Goal: Task Accomplishment & Management: Use online tool/utility

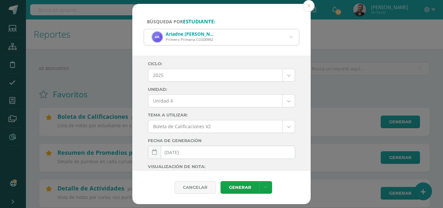
select select "Unidad 4"
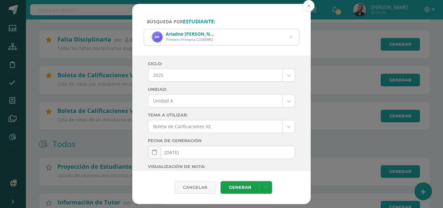
click at [309, 4] on button at bounding box center [309, 6] width 12 height 12
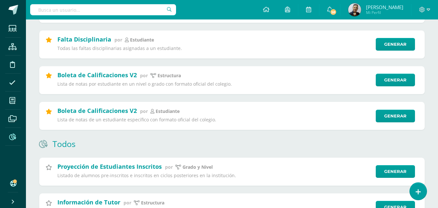
click at [41, 10] on input "text" at bounding box center [103, 9] width 146 height 11
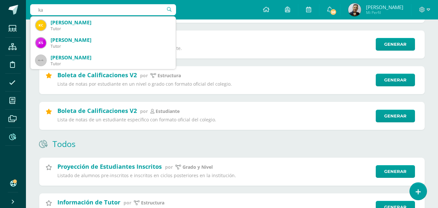
type input "k"
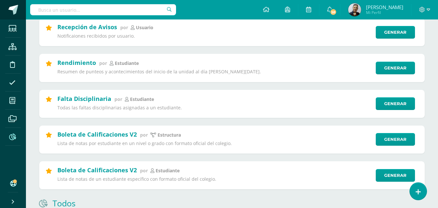
scroll to position [227, 0]
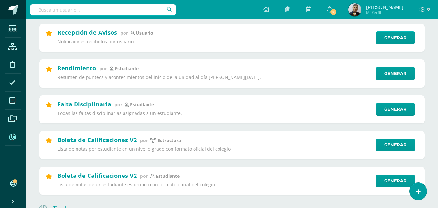
click at [13, 7] on span at bounding box center [13, 10] width 10 height 10
click at [13, 8] on span at bounding box center [13, 10] width 10 height 10
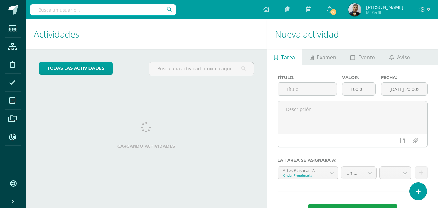
click at [42, 11] on input "text" at bounding box center [103, 9] width 146 height 11
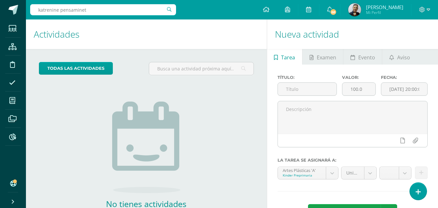
type input "katrenine pensamineto"
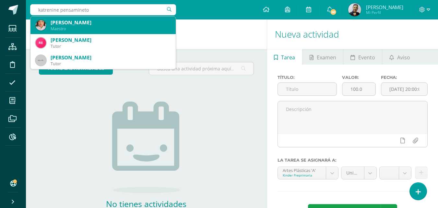
click at [70, 27] on div "Maestro" at bounding box center [111, 29] width 120 height 6
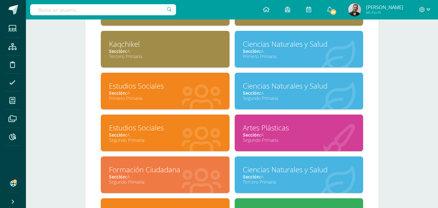
scroll to position [324, 0]
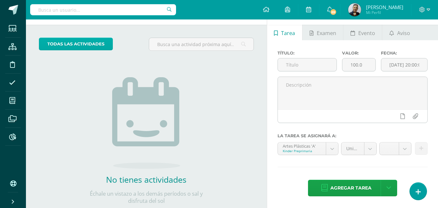
scroll to position [25, 0]
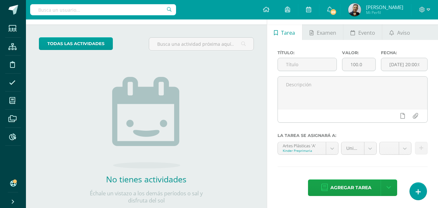
click at [41, 9] on input "text" at bounding box center [103, 9] width 146 height 11
type input "katrerine pensamiento"
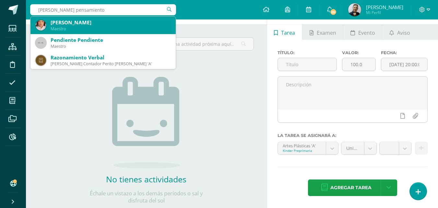
click at [76, 24] on div "[PERSON_NAME]" at bounding box center [111, 22] width 120 height 7
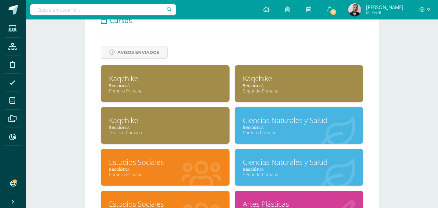
scroll to position [324, 0]
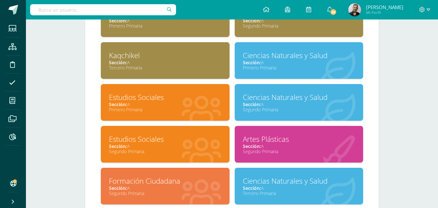
click at [254, 60] on span "Sección:" at bounding box center [252, 62] width 18 height 6
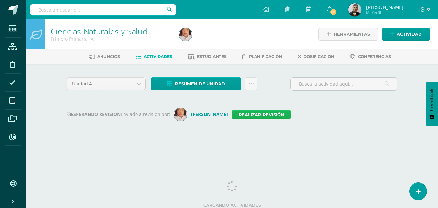
click at [269, 114] on link "Realizar revisión" at bounding box center [261, 114] width 59 height 8
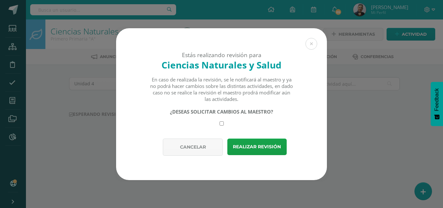
click at [220, 123] on input "checkbox" at bounding box center [222, 123] width 4 height 4
checkbox input "true"
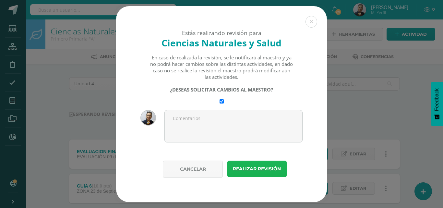
click at [249, 168] on button "Realizar revisión" at bounding box center [256, 169] width 59 height 17
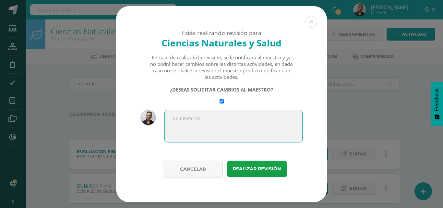
click at [198, 119] on textarea at bounding box center [233, 126] width 138 height 32
type textarea "co"
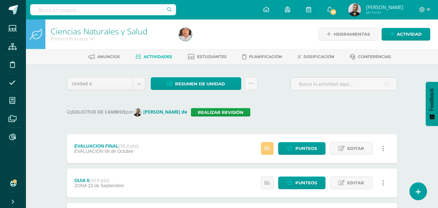
click at [40, 10] on input "text" at bounding box center [103, 9] width 146 height 11
click at [38, 10] on input "text" at bounding box center [103, 9] width 146 height 11
click at [60, 11] on input "text" at bounding box center [103, 9] width 146 height 11
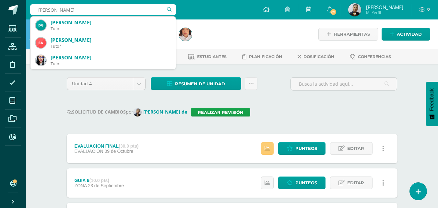
type input "patricia sosa"
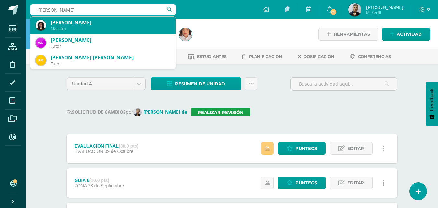
click at [93, 25] on div "Claudia Patricia Sosa Toribio" at bounding box center [111, 22] width 120 height 7
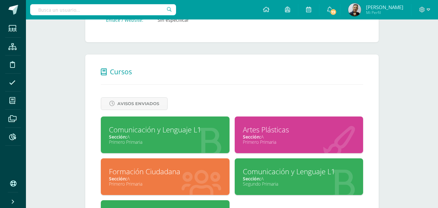
scroll to position [266, 0]
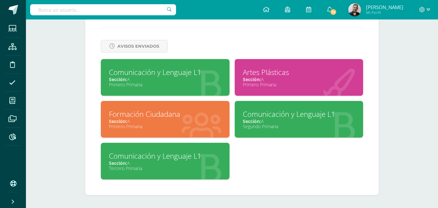
click at [162, 84] on div "Primero Primaria" at bounding box center [165, 84] width 113 height 6
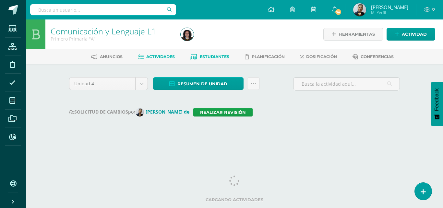
click at [204, 56] on span "Estudiantes" at bounding box center [215, 56] width 30 height 5
click at [144, 83] on body "Estudiantes Estructura Disciplina Asistencia Mis cursos Archivos Reportes Sopor…" at bounding box center [221, 73] width 443 height 147
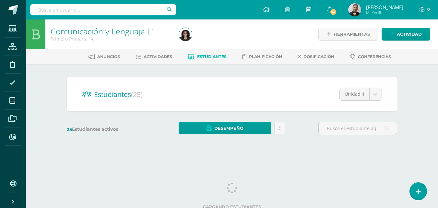
click at [213, 57] on span "Estudiantes" at bounding box center [212, 56] width 30 height 5
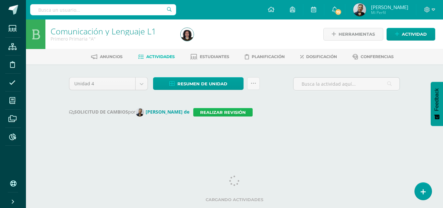
click at [196, 113] on link "Realizar revisión" at bounding box center [222, 112] width 59 height 8
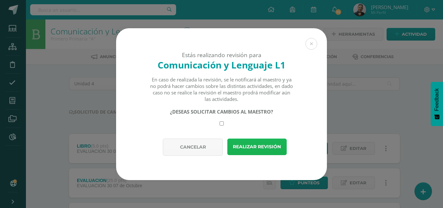
click at [264, 146] on button "Realizar revisión" at bounding box center [256, 146] width 59 height 17
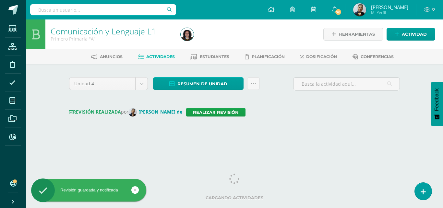
click at [56, 11] on input "text" at bounding box center [103, 9] width 146 height 11
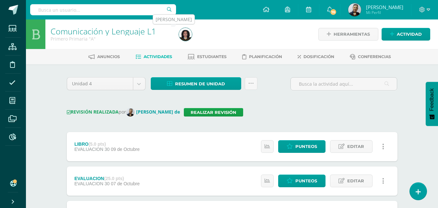
click at [186, 35] on img at bounding box center [185, 34] width 13 height 13
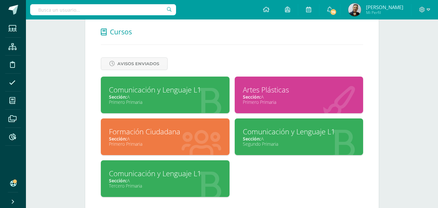
scroll to position [259, 0]
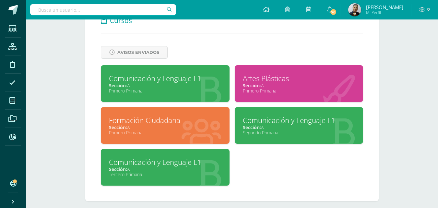
click at [263, 123] on div "Comunicación y Lenguaje L1" at bounding box center [299, 120] width 113 height 10
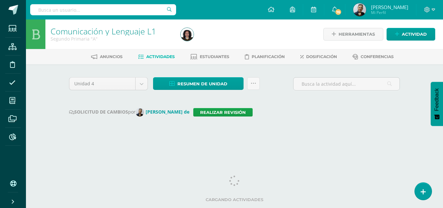
click at [160, 57] on span "Actividades" at bounding box center [160, 56] width 29 height 5
click at [140, 84] on body "Estudiantes Estructura Disciplina Asistencia Mis cursos Archivos Reportes Sopor…" at bounding box center [221, 73] width 443 height 147
click at [213, 57] on span "Estudiantes" at bounding box center [215, 56] width 30 height 5
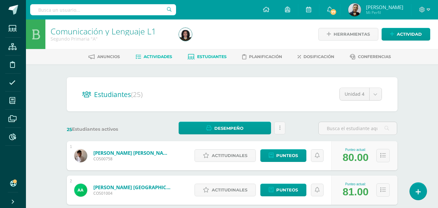
click at [161, 58] on span "Actividades" at bounding box center [158, 56] width 29 height 5
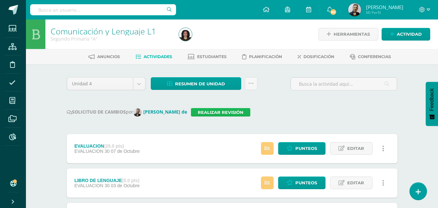
click at [200, 112] on link "Realizar revisión" at bounding box center [220, 112] width 59 height 8
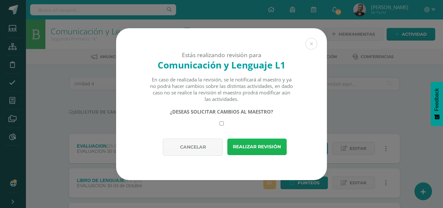
click at [248, 146] on button "Realizar revisión" at bounding box center [256, 146] width 59 height 17
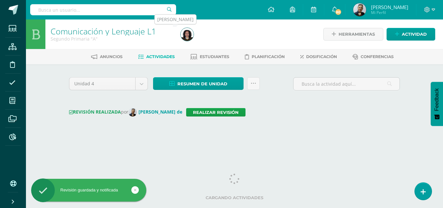
click at [188, 36] on img at bounding box center [187, 34] width 13 height 13
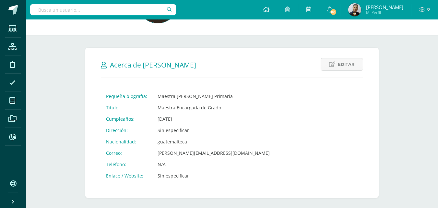
scroll to position [97, 0]
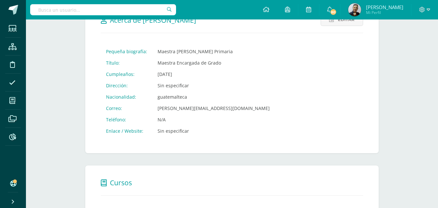
drag, startPoint x: 197, startPoint y: 85, endPoint x: 158, endPoint y: 162, distance: 86.3
click at [158, 165] on div "Editar Cancelar Guardar Acerca de [PERSON_NAME] Pequeña biografía: Maestra [PER…" at bounding box center [231, 183] width 319 height 386
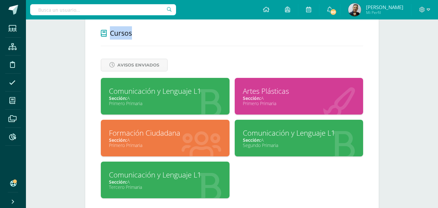
scroll to position [266, 0]
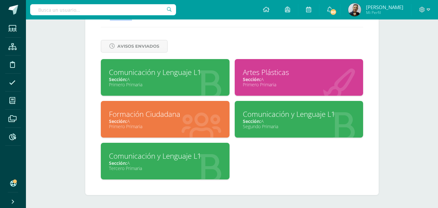
click at [175, 166] on div "Tercero Primaria" at bounding box center [165, 168] width 113 height 6
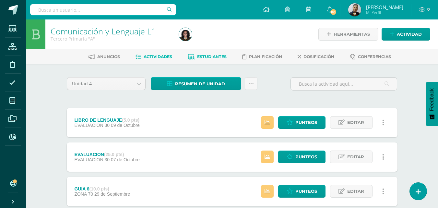
click at [207, 55] on span "Estudiantes" at bounding box center [212, 56] width 30 height 5
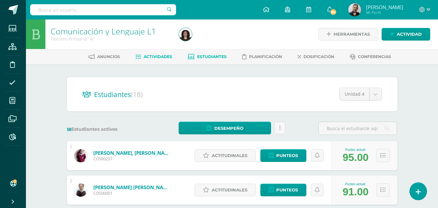
click at [149, 55] on span "Actividades" at bounding box center [158, 56] width 29 height 5
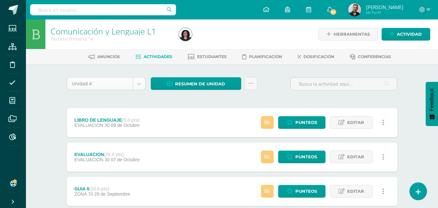
click at [147, 56] on span "Actividades" at bounding box center [158, 56] width 29 height 5
click at [148, 56] on span "Actividades" at bounding box center [158, 56] width 29 height 5
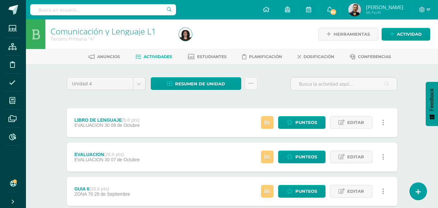
click at [148, 56] on span "Actividades" at bounding box center [158, 56] width 29 height 5
click at [149, 56] on span "Actividades" at bounding box center [158, 56] width 29 height 5
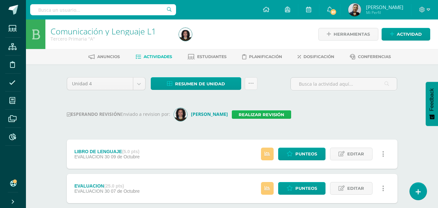
click at [236, 115] on link "Realizar revisión" at bounding box center [261, 114] width 59 height 8
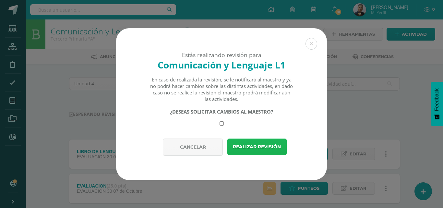
click at [236, 145] on button "Realizar revisión" at bounding box center [256, 146] width 59 height 17
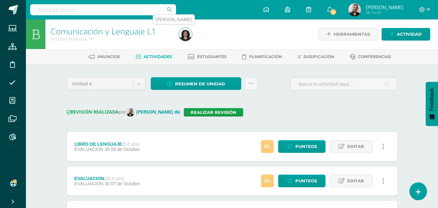
click at [185, 34] on img at bounding box center [185, 34] width 13 height 13
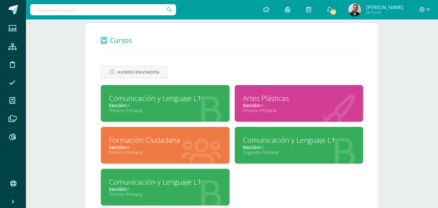
scroll to position [259, 0]
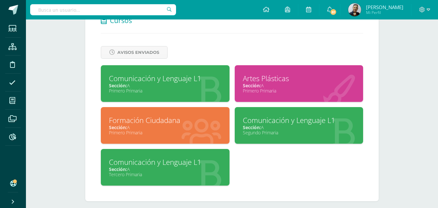
click at [265, 87] on div "Sección: A" at bounding box center [299, 85] width 113 height 6
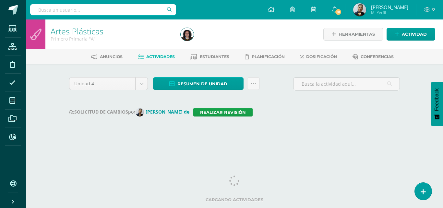
click at [157, 57] on span "Actividades" at bounding box center [160, 56] width 29 height 5
click at [141, 85] on body "Estudiantes Estructura Disciplina Asistencia Mis cursos Archivos Reportes Sopor…" at bounding box center [221, 73] width 443 height 147
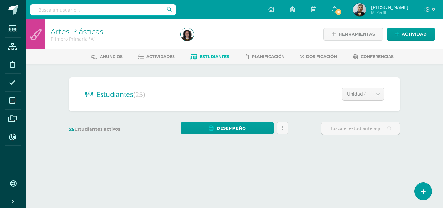
click at [206, 55] on span "Estudiantes" at bounding box center [215, 56] width 30 height 5
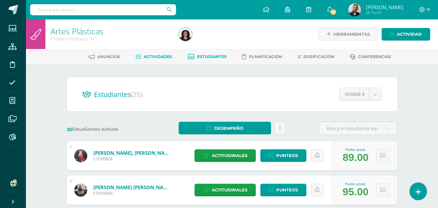
click at [158, 56] on span "Actividades" at bounding box center [158, 56] width 29 height 5
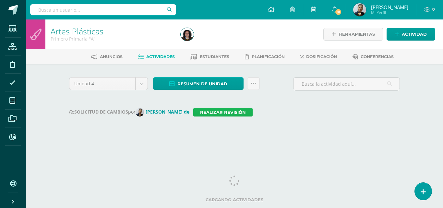
click at [194, 113] on link "Realizar revisión" at bounding box center [222, 112] width 59 height 8
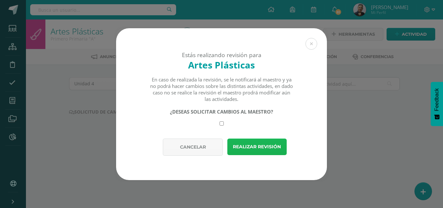
click at [255, 147] on button "Realizar revisión" at bounding box center [256, 146] width 59 height 17
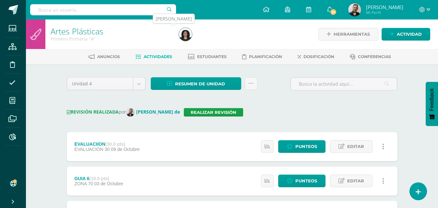
click at [187, 35] on img at bounding box center [185, 34] width 13 height 13
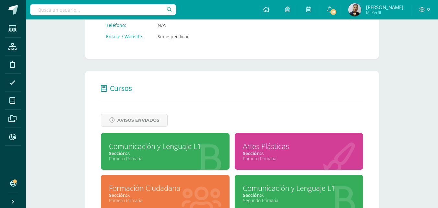
scroll to position [259, 0]
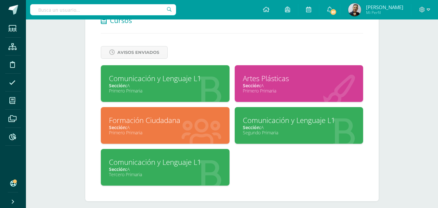
click at [155, 127] on div "Sección: A" at bounding box center [165, 127] width 113 height 6
click at [158, 128] on div "Sección: A" at bounding box center [165, 127] width 113 height 6
click at [158, 129] on div "Sección: A" at bounding box center [165, 127] width 113 height 6
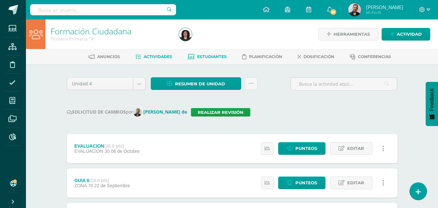
click at [204, 56] on span "Estudiantes" at bounding box center [212, 56] width 30 height 5
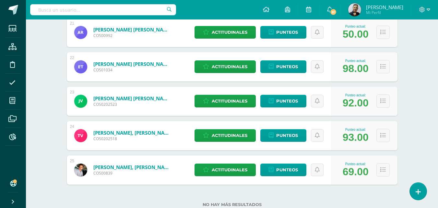
scroll to position [830, 0]
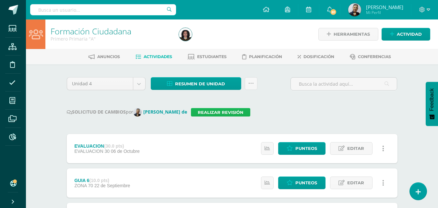
click at [202, 114] on link "Realizar revisión" at bounding box center [220, 112] width 59 height 8
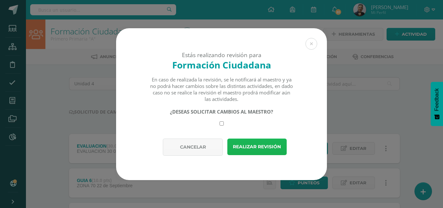
click at [252, 148] on button "Realizar revisión" at bounding box center [256, 146] width 59 height 17
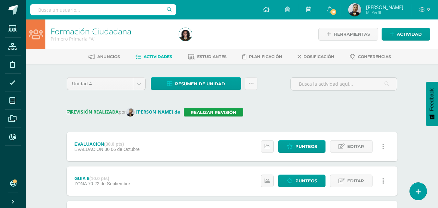
click at [48, 9] on input "text" at bounding box center [103, 9] width 146 height 11
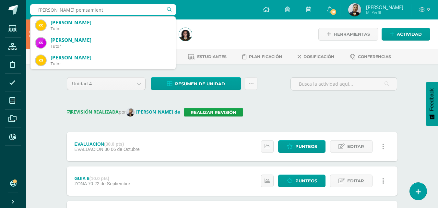
type input "katrerine pemsamiento"
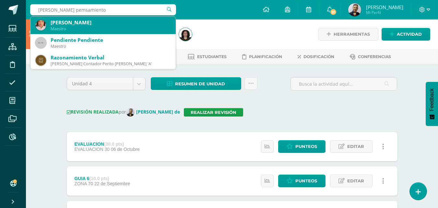
click at [86, 27] on div "Maestro" at bounding box center [111, 29] width 120 height 6
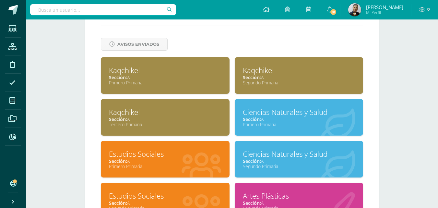
scroll to position [324, 0]
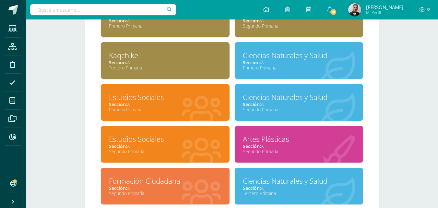
click at [183, 103] on div "Sección: A" at bounding box center [165, 104] width 113 height 6
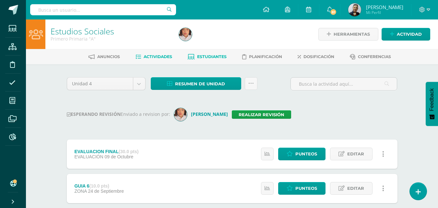
click at [206, 56] on span "Estudiantes" at bounding box center [212, 56] width 30 height 5
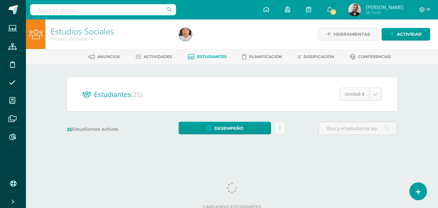
click at [376, 93] on body "Estudiantes Estructura Disciplina Asistencia Mis cursos Archivos Reportes Sopor…" at bounding box center [219, 77] width 438 height 154
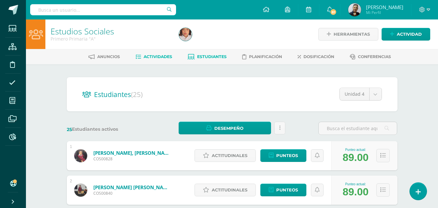
click at [160, 56] on span "Actividades" at bounding box center [158, 56] width 29 height 5
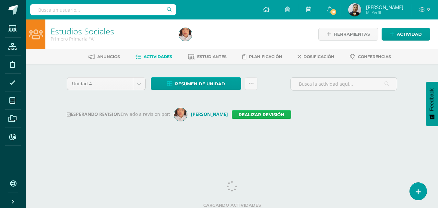
click at [277, 112] on link "Realizar revisión" at bounding box center [261, 114] width 59 height 8
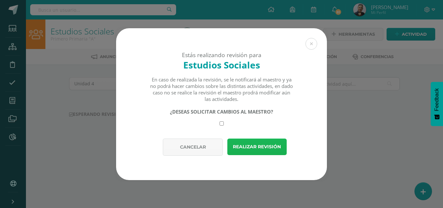
click at [253, 147] on button "Realizar revisión" at bounding box center [256, 146] width 59 height 17
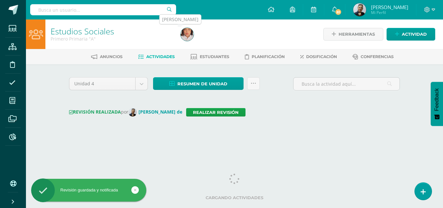
click at [188, 33] on img at bounding box center [187, 34] width 13 height 13
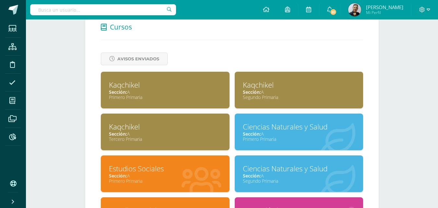
scroll to position [292, 0]
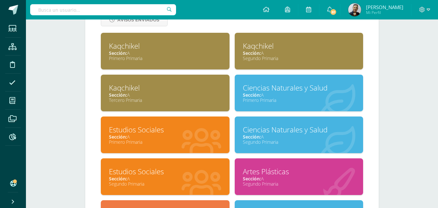
click at [158, 176] on div "Estudios Sociales" at bounding box center [165, 171] width 113 height 10
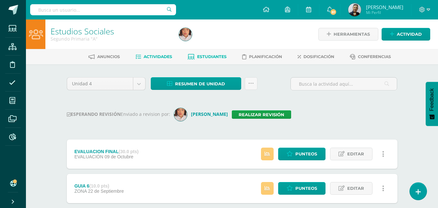
click at [209, 56] on span "Estudiantes" at bounding box center [212, 56] width 30 height 5
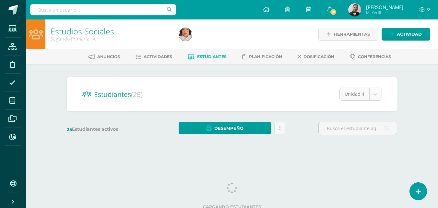
click at [374, 94] on body "Estudiantes Estructura Disciplina Asistencia Mis cursos Archivos Reportes Sopor…" at bounding box center [219, 77] width 438 height 154
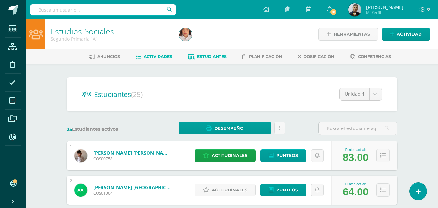
click at [160, 56] on span "Actividades" at bounding box center [158, 56] width 29 height 5
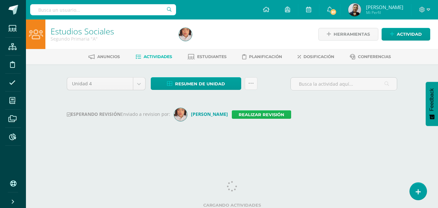
click at [285, 115] on link "Realizar revisión" at bounding box center [261, 114] width 59 height 8
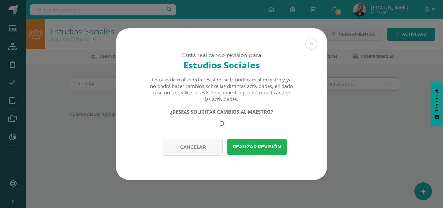
click at [265, 146] on button "Realizar revisión" at bounding box center [256, 146] width 59 height 17
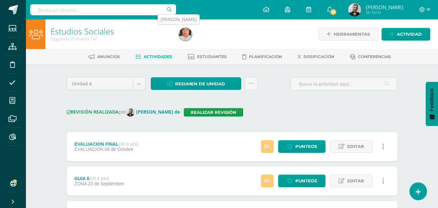
click at [186, 34] on img at bounding box center [185, 34] width 13 height 13
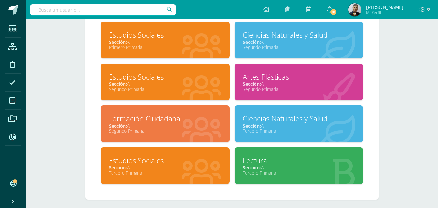
scroll to position [389, 0]
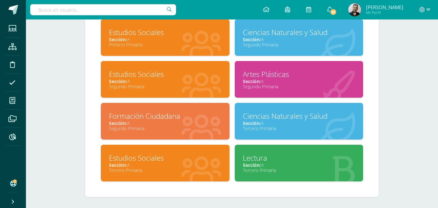
click at [150, 161] on div "Estudios Sociales" at bounding box center [165, 158] width 113 height 10
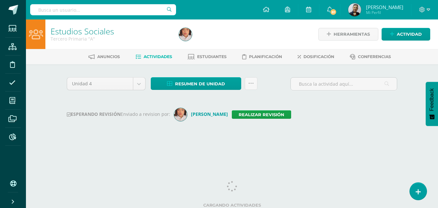
click at [155, 57] on span "Actividades" at bounding box center [158, 56] width 29 height 5
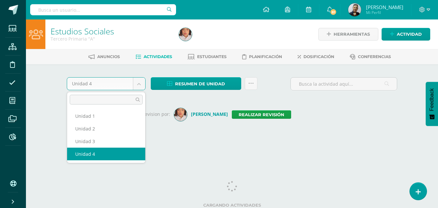
click at [139, 83] on body "Estudiantes Estructura Disciplina Asistencia Mis cursos Archivos Reportes Sopor…" at bounding box center [219, 76] width 438 height 152
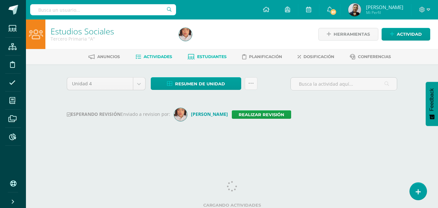
click at [208, 56] on span "Estudiantes" at bounding box center [212, 56] width 30 height 5
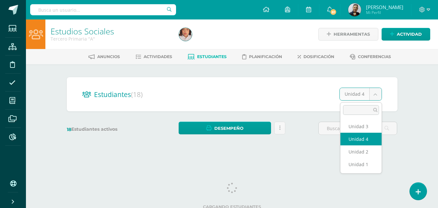
click at [376, 95] on body "Estudiantes Estructura Disciplina Asistencia Mis cursos Archivos Reportes Sopor…" at bounding box center [219, 77] width 438 height 154
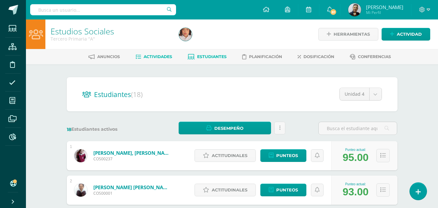
click at [152, 56] on span "Actividades" at bounding box center [158, 56] width 29 height 5
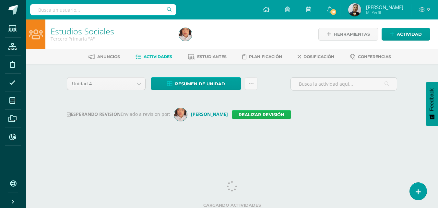
click at [290, 114] on link "Realizar revisión" at bounding box center [261, 114] width 59 height 8
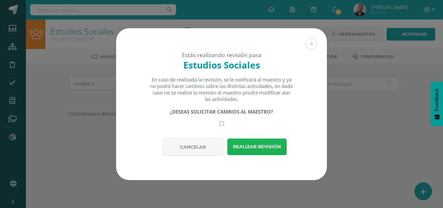
click at [262, 146] on button "Realizar revisión" at bounding box center [256, 146] width 59 height 17
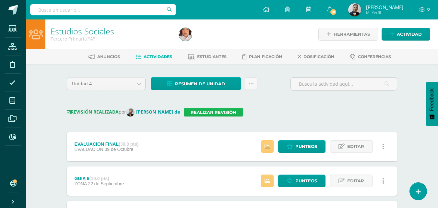
click at [203, 112] on link "Realizar revisión" at bounding box center [213, 112] width 59 height 8
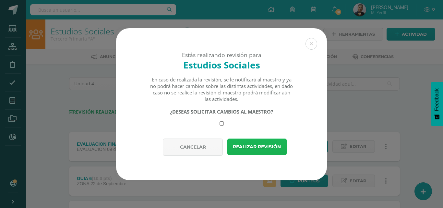
click at [249, 147] on button "Realizar revisión" at bounding box center [256, 146] width 59 height 17
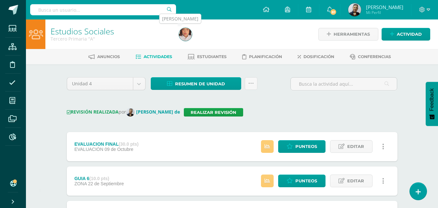
click at [185, 32] on img at bounding box center [185, 34] width 13 height 13
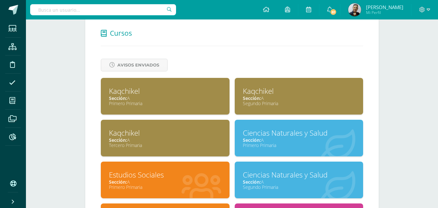
scroll to position [259, 0]
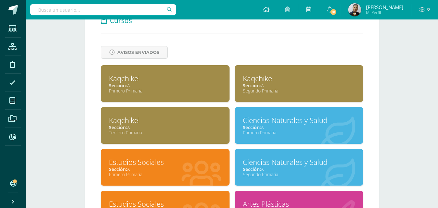
click at [259, 133] on div "Primero Primaria" at bounding box center [299, 132] width 113 height 6
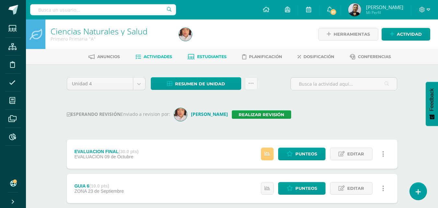
click at [207, 56] on span "Estudiantes" at bounding box center [212, 56] width 30 height 5
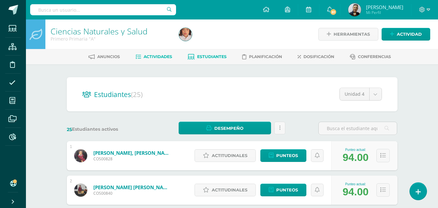
click at [150, 57] on span "Actividades" at bounding box center [158, 56] width 29 height 5
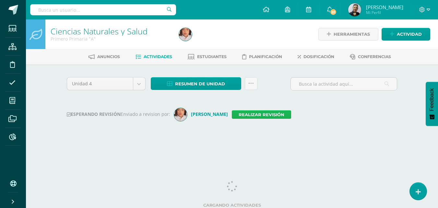
click at [266, 114] on link "Realizar revisión" at bounding box center [261, 114] width 59 height 8
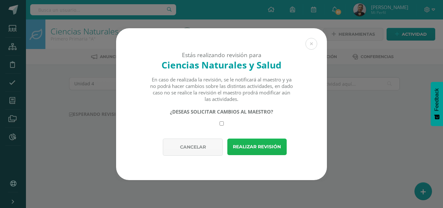
click at [244, 146] on button "Realizar revisión" at bounding box center [256, 146] width 59 height 17
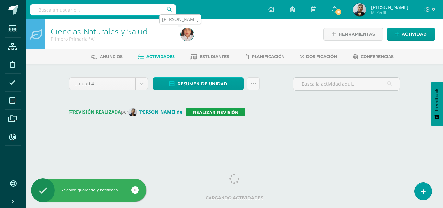
click at [188, 33] on img at bounding box center [187, 34] width 13 height 13
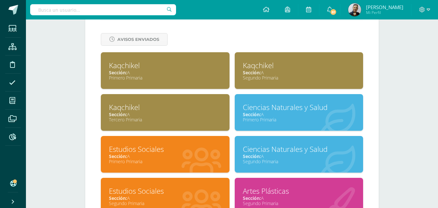
scroll to position [324, 0]
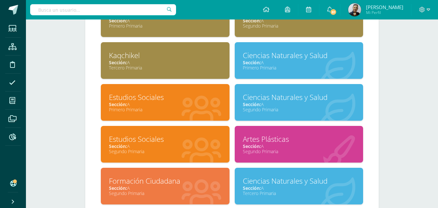
click at [284, 101] on div "Ciencias Naturales y Salud" at bounding box center [299, 97] width 113 height 10
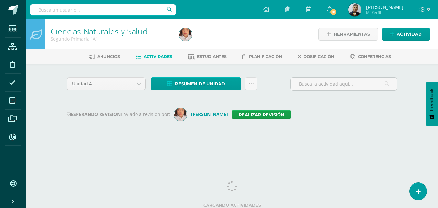
click at [151, 57] on span "Actividades" at bounding box center [158, 56] width 29 height 5
click at [136, 83] on body "Estudiantes Estructura Disciplina Asistencia Mis cursos Archivos Reportes Sopor…" at bounding box center [219, 76] width 438 height 152
click at [207, 56] on span "Estudiantes" at bounding box center [212, 56] width 30 height 5
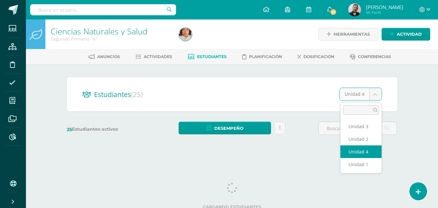
click at [375, 93] on body "Estudiantes Estructura Disciplina Asistencia Mis cursos Archivos Reportes Sopor…" at bounding box center [219, 77] width 438 height 154
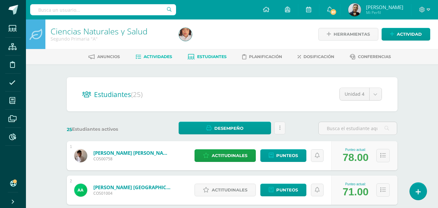
click at [151, 56] on span "Actividades" at bounding box center [158, 56] width 29 height 5
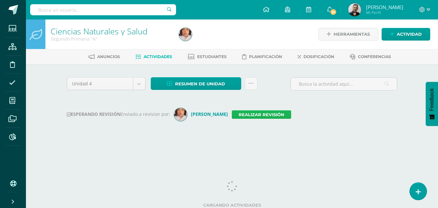
click at [285, 115] on link "Realizar revisión" at bounding box center [261, 114] width 59 height 8
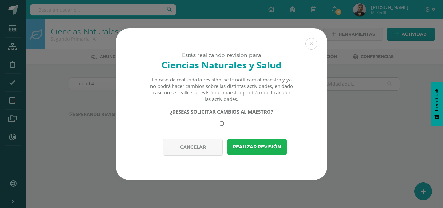
click at [261, 145] on button "Realizar revisión" at bounding box center [256, 146] width 59 height 17
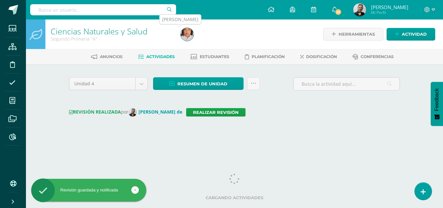
click at [186, 33] on img at bounding box center [187, 34] width 13 height 13
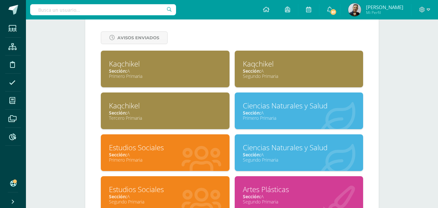
scroll to position [324, 0]
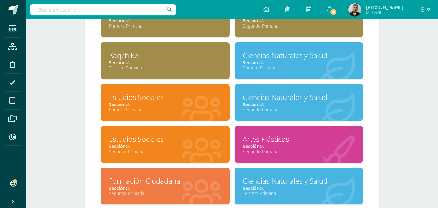
click at [288, 186] on div "Ciencias Naturales y Salud" at bounding box center [299, 181] width 113 height 10
click at [289, 186] on div "Ciencias Naturales y Salud" at bounding box center [299, 181] width 113 height 10
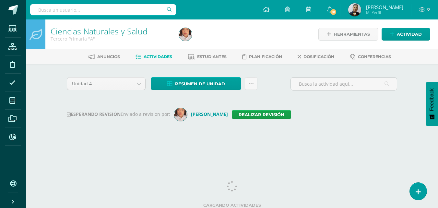
click at [164, 55] on span "Actividades" at bounding box center [158, 56] width 29 height 5
click at [140, 82] on body "Estudiantes Estructura Disciplina Asistencia Mis cursos Archivos Reportes Sopor…" at bounding box center [219, 76] width 438 height 152
click at [220, 57] on span "Estudiantes" at bounding box center [212, 56] width 30 height 5
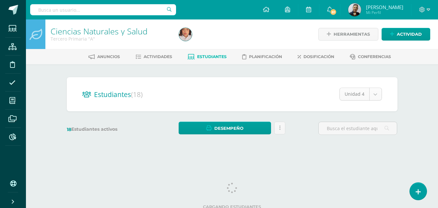
click at [376, 95] on body "Estudiantes Estructura Disciplina Asistencia Mis cursos Archivos Reportes Sopor…" at bounding box center [219, 77] width 438 height 154
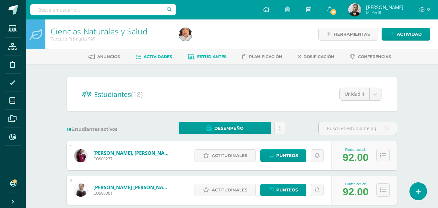
click at [158, 55] on span "Actividades" at bounding box center [158, 56] width 29 height 5
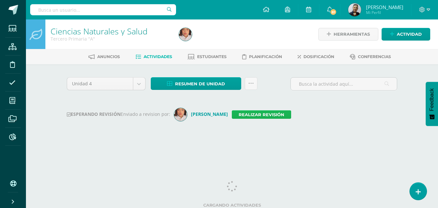
click at [274, 115] on link "Realizar revisión" at bounding box center [261, 114] width 59 height 8
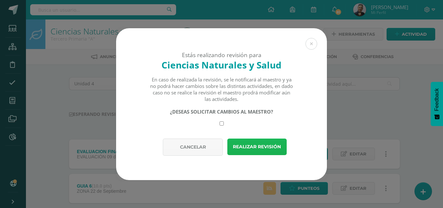
click at [269, 145] on button "Realizar revisión" at bounding box center [256, 146] width 59 height 17
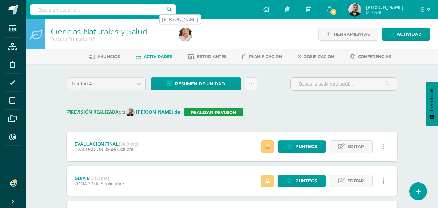
click at [189, 32] on img at bounding box center [185, 34] width 13 height 13
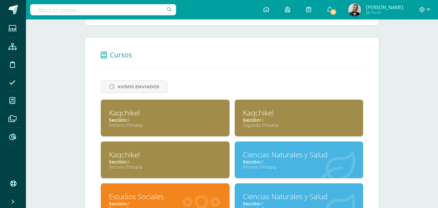
scroll to position [227, 0]
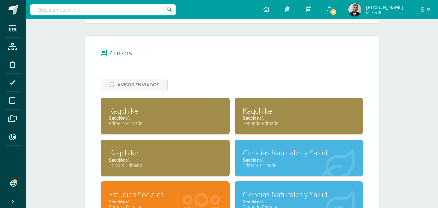
click at [158, 112] on div "Kaqchikel" at bounding box center [165, 111] width 113 height 10
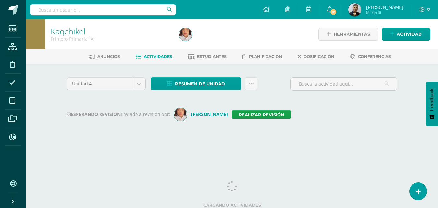
click at [164, 55] on span "Actividades" at bounding box center [158, 56] width 29 height 5
click at [137, 84] on body "Estudiantes Estructura Disciplina Asistencia Mis cursos Archivos Reportes Sopor…" at bounding box center [219, 76] width 438 height 152
click at [156, 54] on span "Actividades" at bounding box center [158, 56] width 29 height 5
click at [158, 57] on span "Actividades" at bounding box center [158, 56] width 29 height 5
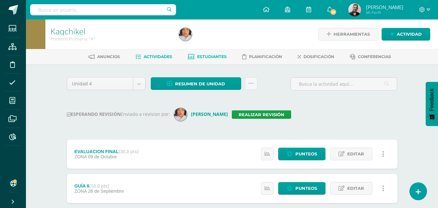
click at [201, 56] on span "Estudiantes" at bounding box center [212, 56] width 30 height 5
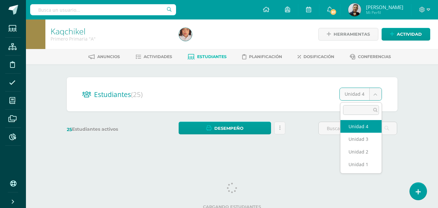
click at [378, 93] on body "Estudiantes Estructura Disciplina Asistencia Mis cursos Archivos Reportes Sopor…" at bounding box center [219, 77] width 438 height 154
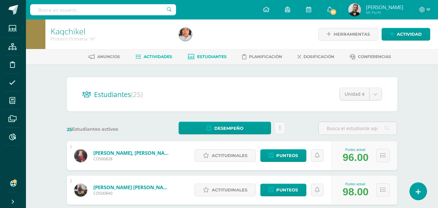
click at [148, 55] on span "Actividades" at bounding box center [158, 56] width 29 height 5
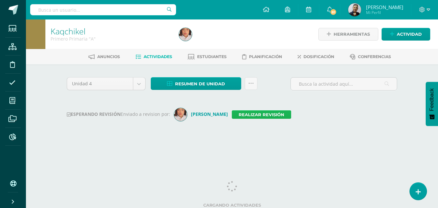
click at [277, 113] on link "Realizar revisión" at bounding box center [261, 114] width 59 height 8
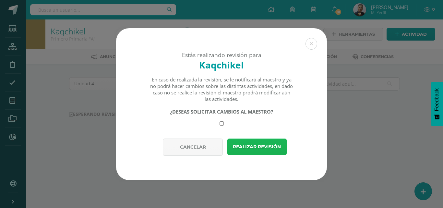
click at [261, 143] on button "Realizar revisión" at bounding box center [256, 146] width 59 height 17
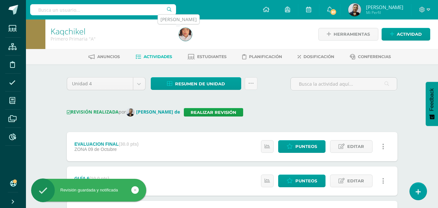
click at [184, 32] on img at bounding box center [185, 34] width 13 height 13
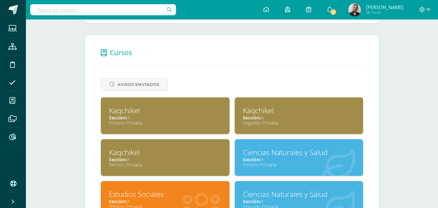
scroll to position [259, 0]
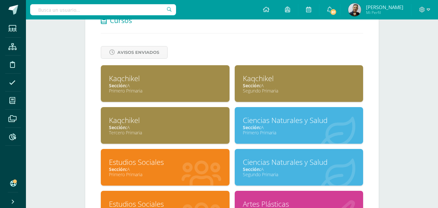
click at [254, 83] on span "Sección:" at bounding box center [252, 85] width 18 height 6
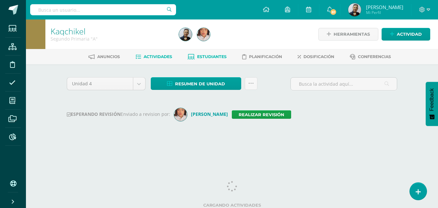
click at [199, 55] on span "Estudiantes" at bounding box center [212, 56] width 30 height 5
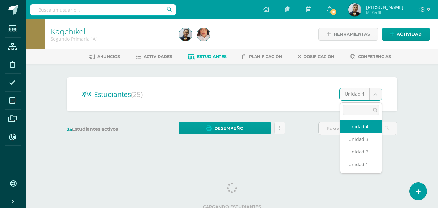
click at [375, 93] on body "Estudiantes Estructura Disciplina Asistencia Mis cursos Archivos Reportes Sopor…" at bounding box center [219, 77] width 438 height 154
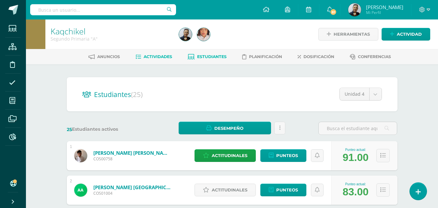
click at [165, 56] on span "Actividades" at bounding box center [158, 56] width 29 height 5
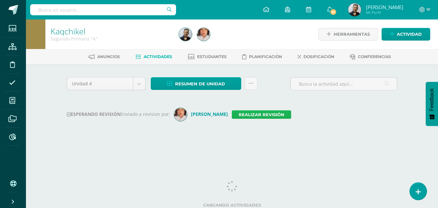
click at [273, 114] on link "Realizar revisión" at bounding box center [261, 114] width 59 height 8
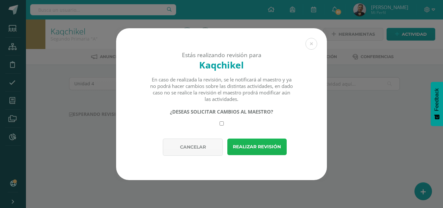
click at [258, 146] on button "Realizar revisión" at bounding box center [256, 146] width 59 height 17
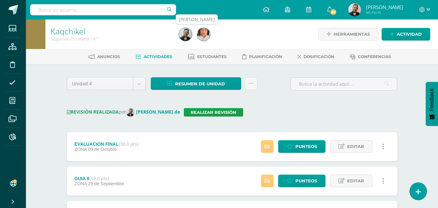
click at [205, 31] on img at bounding box center [203, 34] width 13 height 13
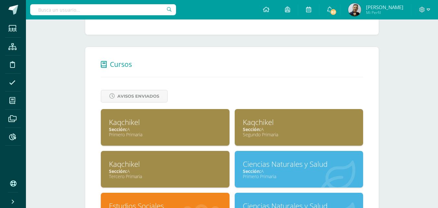
scroll to position [227, 0]
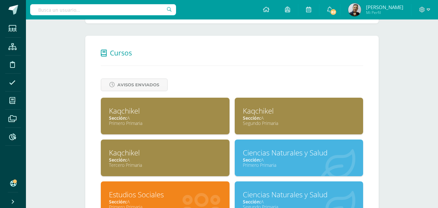
click at [179, 155] on div "Kaqchikel" at bounding box center [165, 153] width 113 height 10
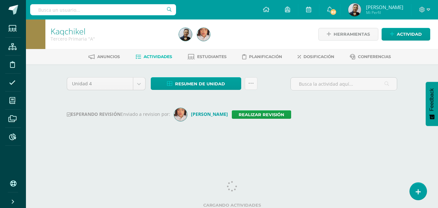
click at [150, 55] on span "Actividades" at bounding box center [158, 56] width 29 height 5
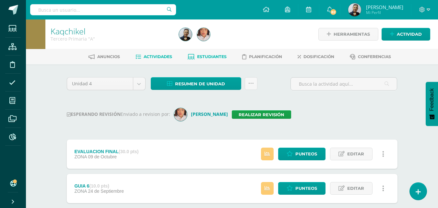
click at [208, 56] on span "Estudiantes" at bounding box center [212, 56] width 30 height 5
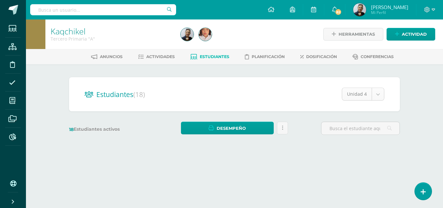
click at [379, 91] on body "Estudiantes Estructura Disciplina Asistencia Mis cursos Archivos Reportes Sopor…" at bounding box center [221, 77] width 443 height 154
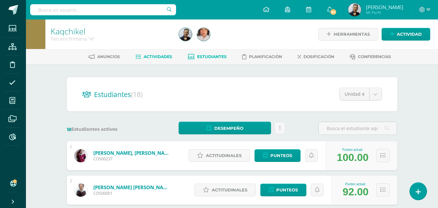
click at [149, 57] on span "Actividades" at bounding box center [158, 56] width 29 height 5
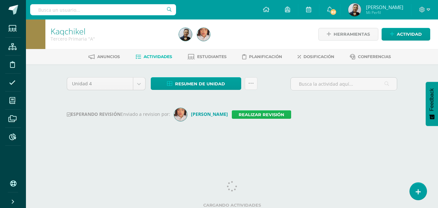
click at [279, 115] on link "Realizar revisión" at bounding box center [261, 114] width 59 height 8
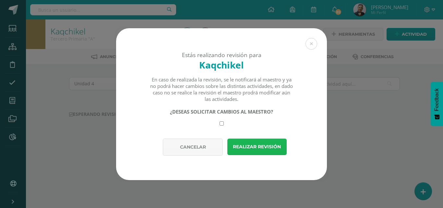
click at [253, 144] on button "Realizar revisión" at bounding box center [256, 146] width 59 height 17
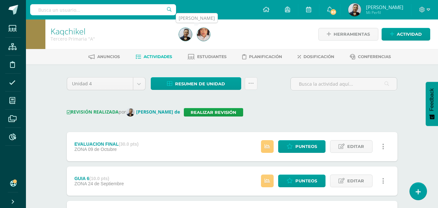
click at [206, 32] on img at bounding box center [203, 34] width 13 height 13
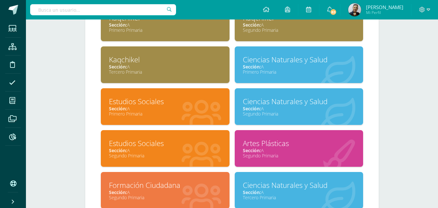
scroll to position [357, 0]
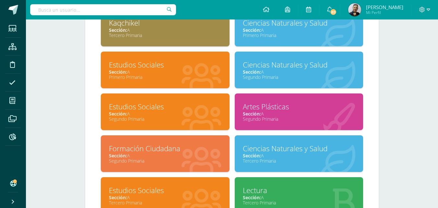
click at [294, 115] on div "Sección: A" at bounding box center [299, 114] width 113 height 6
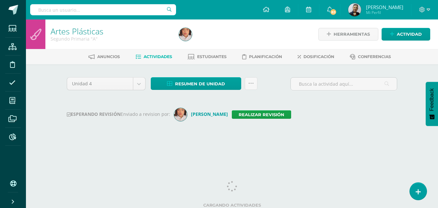
click at [158, 57] on span "Actividades" at bounding box center [158, 56] width 29 height 5
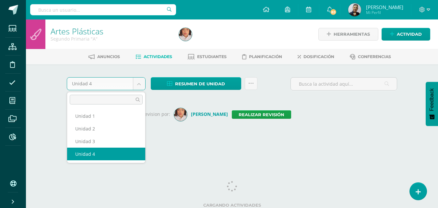
click at [139, 82] on body "Estudiantes Estructura Disciplina Asistencia Mis cursos Archivos Reportes Sopor…" at bounding box center [219, 76] width 438 height 152
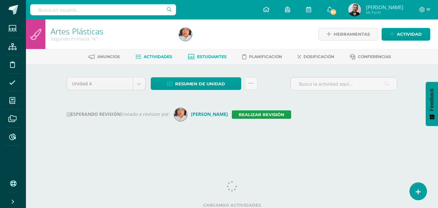
click at [208, 56] on span "Estudiantes" at bounding box center [212, 56] width 30 height 5
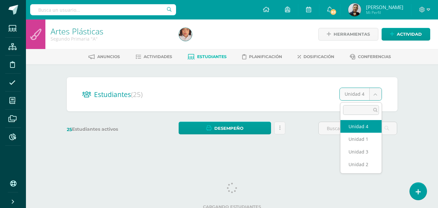
click at [374, 93] on body "Estudiantes Estructura Disciplina Asistencia Mis cursos Archivos Reportes Sopor…" at bounding box center [219, 77] width 438 height 154
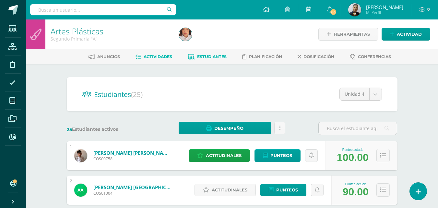
click at [147, 58] on span "Actividades" at bounding box center [158, 56] width 29 height 5
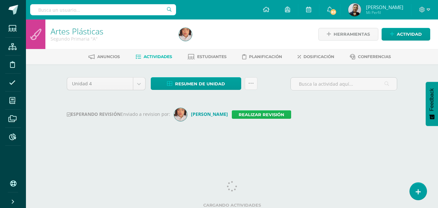
click at [284, 114] on link "Realizar revisión" at bounding box center [261, 114] width 59 height 8
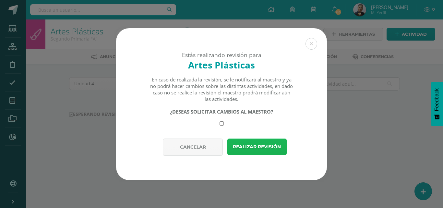
click at [260, 143] on button "Realizar revisión" at bounding box center [256, 146] width 59 height 17
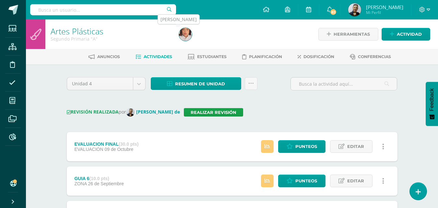
click at [186, 31] on img at bounding box center [185, 34] width 13 height 13
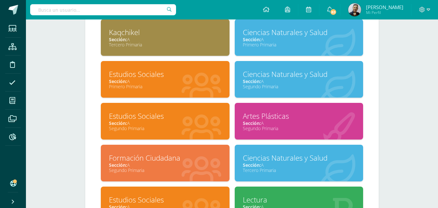
scroll to position [389, 0]
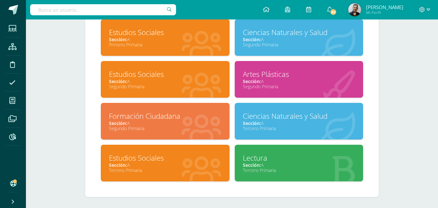
click at [176, 116] on div "Formación Ciudadana" at bounding box center [165, 116] width 113 height 10
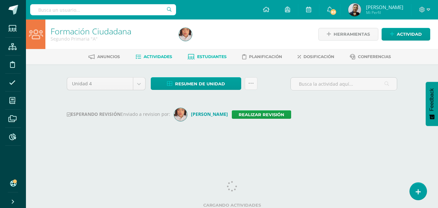
click at [218, 56] on span "Estudiantes" at bounding box center [212, 56] width 30 height 5
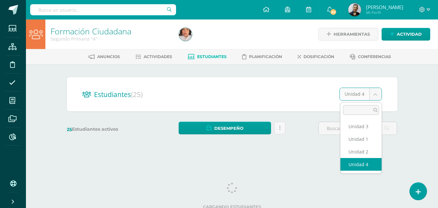
click at [378, 94] on body "Estudiantes Estructura Disciplina Asistencia Mis cursos Archivos Reportes Sopor…" at bounding box center [219, 77] width 438 height 154
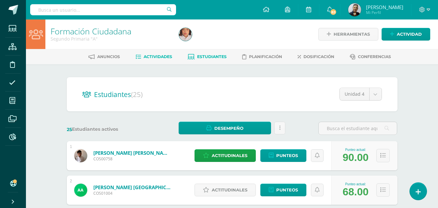
click at [149, 58] on span "Actividades" at bounding box center [158, 56] width 29 height 5
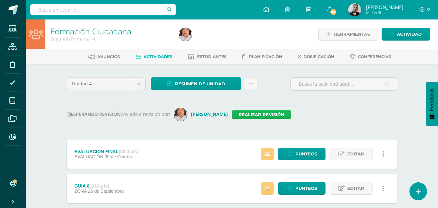
click at [270, 114] on link "Realizar revisión" at bounding box center [261, 114] width 59 height 8
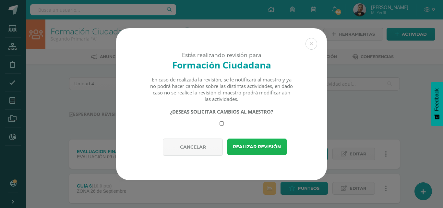
click at [256, 147] on button "Realizar revisión" at bounding box center [256, 146] width 59 height 17
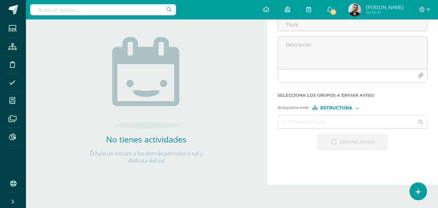
click at [61, 10] on input "text" at bounding box center [103, 9] width 146 height 11
type input "r"
type input "Rebeca centena"
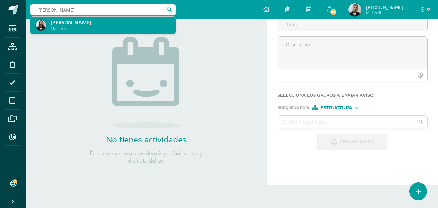
click at [51, 24] on div "Nidia Rebeca Centeno Padilla" at bounding box center [111, 22] width 120 height 7
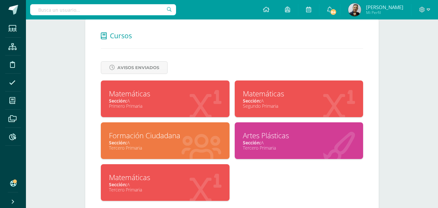
scroll to position [259, 0]
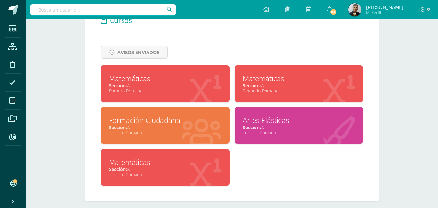
click at [159, 84] on div "Sección: A" at bounding box center [165, 85] width 113 height 6
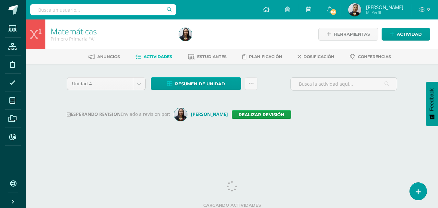
click at [144, 57] on span "Actividades" at bounding box center [158, 56] width 29 height 5
click at [208, 57] on span "Estudiantes" at bounding box center [212, 56] width 30 height 5
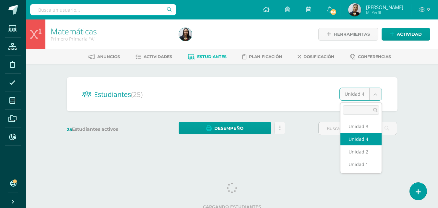
click at [375, 93] on body "Estudiantes Estructura Disciplina Asistencia Mis cursos Archivos Reportes Sopor…" at bounding box center [219, 77] width 438 height 154
click at [365, 140] on div "Estudiantes (25) Unidad 4 Unidad 3 Unidad 4 Unidad 2 Unidad 1 25 Estudiantes ac…" at bounding box center [232, 109] width 336 height 64
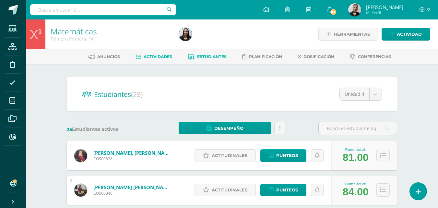
click at [157, 57] on span "Actividades" at bounding box center [158, 56] width 29 height 5
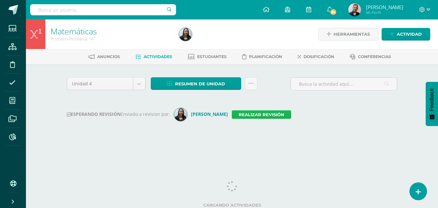
click at [242, 115] on link "Realizar revisión" at bounding box center [261, 114] width 59 height 8
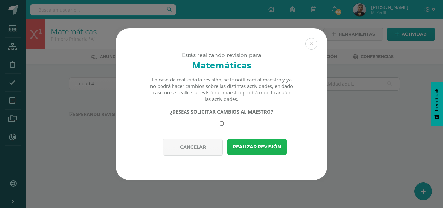
click at [245, 147] on button "Realizar revisión" at bounding box center [256, 146] width 59 height 17
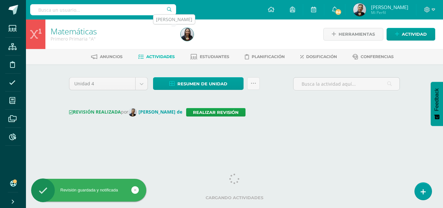
click at [185, 34] on img at bounding box center [187, 34] width 13 height 13
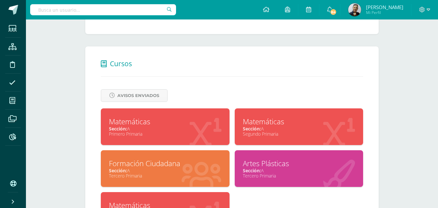
scroll to position [227, 0]
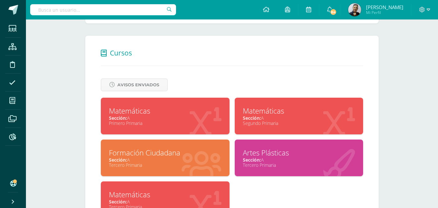
click at [249, 117] on span "Sección:" at bounding box center [252, 118] width 18 height 6
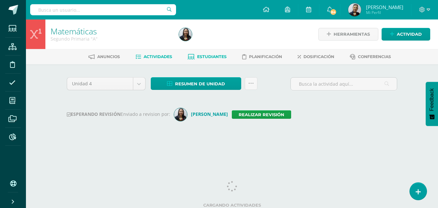
click at [207, 55] on span "Estudiantes" at bounding box center [212, 56] width 30 height 5
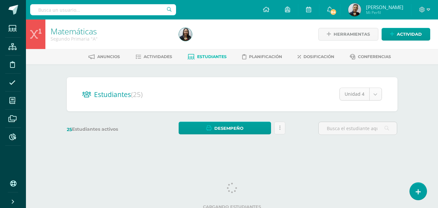
click at [374, 94] on body "Estudiantes Estructura Disciplina Asistencia Mis cursos Archivos Reportes Sopor…" at bounding box center [219, 77] width 438 height 154
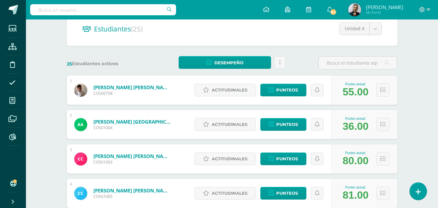
scroll to position [65, 0]
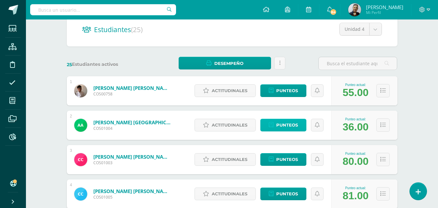
click at [277, 124] on span "Punteos" at bounding box center [287, 125] width 22 height 12
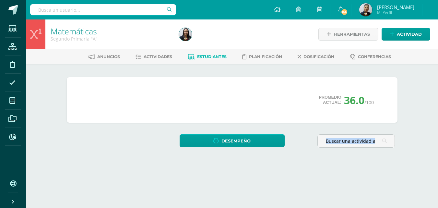
click at [277, 124] on div "[PERSON_NAME] [PERSON_NAME] [PERSON_NAME] [PERSON_NAME] [PERSON_NAME] [PERSON_N…" at bounding box center [232, 120] width 336 height 87
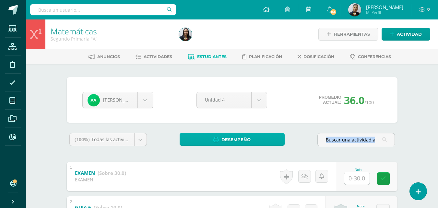
scroll to position [65, 0]
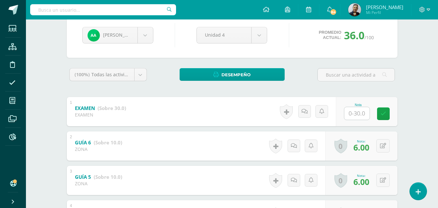
click at [360, 114] on input "text" at bounding box center [356, 113] width 25 height 13
type input "11"
click at [387, 112] on icon at bounding box center [388, 114] width 6 height 6
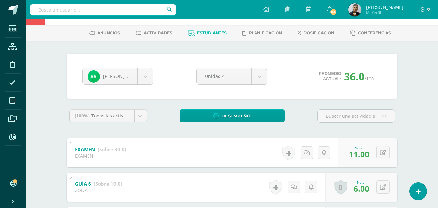
scroll to position [0, 0]
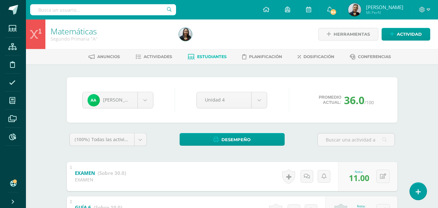
click at [208, 57] on span "Estudiantes" at bounding box center [212, 56] width 30 height 5
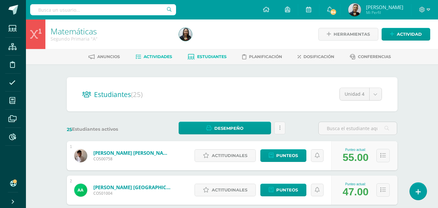
click at [159, 56] on span "Actividades" at bounding box center [158, 56] width 29 height 5
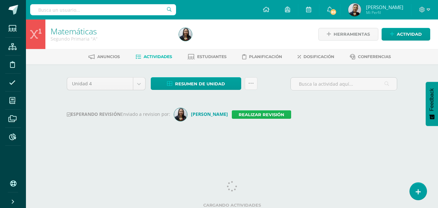
drag, startPoint x: 242, startPoint y: 113, endPoint x: 245, endPoint y: 115, distance: 4.2
click at [242, 113] on link "Realizar revisión" at bounding box center [261, 114] width 59 height 8
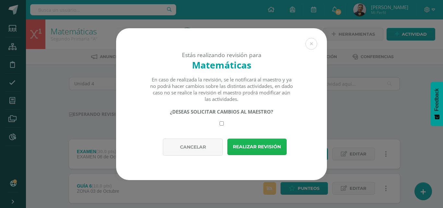
drag, startPoint x: 261, startPoint y: 146, endPoint x: 265, endPoint y: 146, distance: 4.3
click at [261, 145] on button "Realizar revisión" at bounding box center [256, 146] width 59 height 17
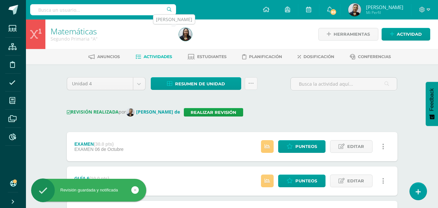
click at [186, 32] on img at bounding box center [185, 34] width 13 height 13
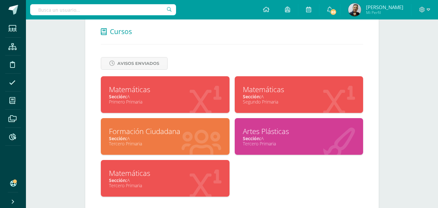
scroll to position [259, 0]
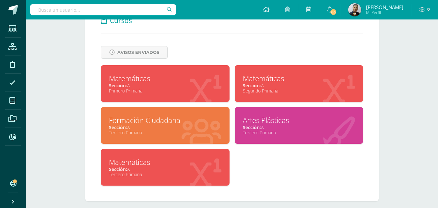
click at [137, 164] on div "Matemáticas" at bounding box center [165, 162] width 113 height 10
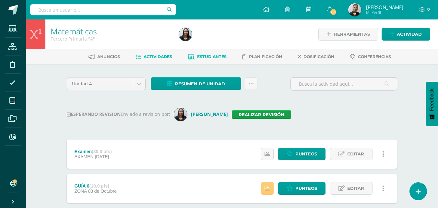
click at [216, 55] on span "Estudiantes" at bounding box center [212, 56] width 30 height 5
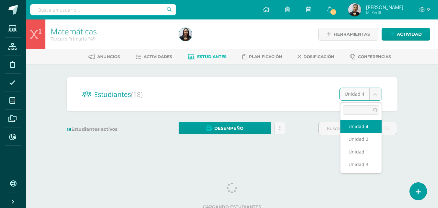
click at [378, 93] on body "Estudiantes Estructura Disciplina Asistencia Mis cursos Archivos Reportes Sopor…" at bounding box center [219, 77] width 438 height 154
click at [357, 125] on input "text" at bounding box center [358, 128] width 78 height 13
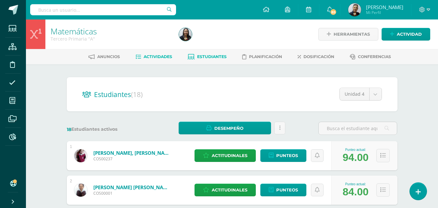
click at [155, 56] on span "Actividades" at bounding box center [158, 56] width 29 height 5
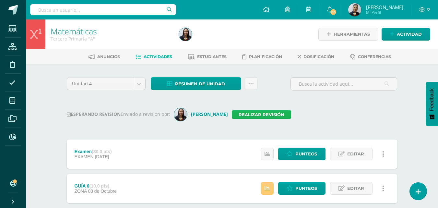
click at [270, 114] on link "Realizar revisión" at bounding box center [261, 114] width 59 height 8
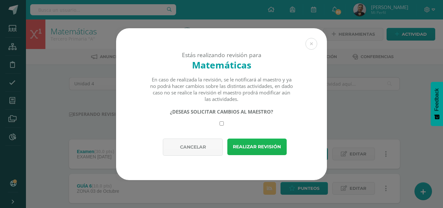
click at [251, 147] on button "Realizar revisión" at bounding box center [256, 146] width 59 height 17
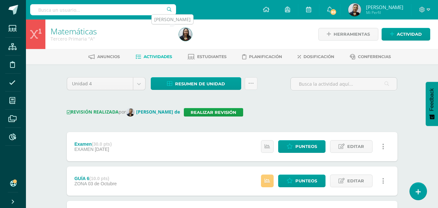
click at [187, 34] on img at bounding box center [185, 34] width 13 height 13
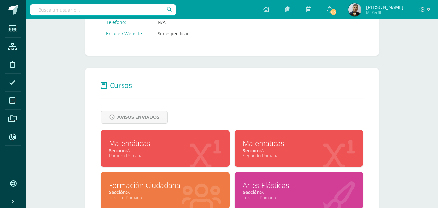
scroll to position [259, 0]
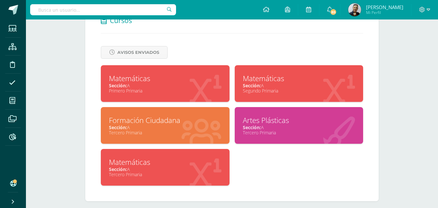
click at [137, 131] on div "Tercero Primaria" at bounding box center [165, 132] width 113 height 6
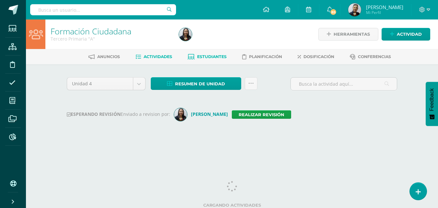
click at [209, 57] on span "Estudiantes" at bounding box center [212, 56] width 30 height 5
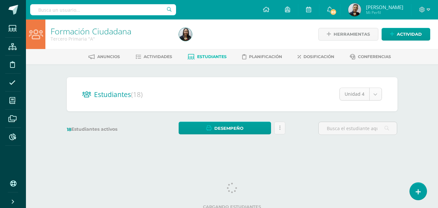
click at [375, 94] on body "Estudiantes Estructura Disciplina Asistencia Mis cursos Archivos Reportes Sopor…" at bounding box center [219, 77] width 438 height 154
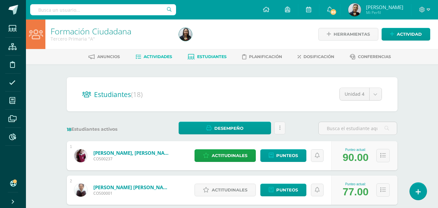
click at [150, 53] on link "Actividades" at bounding box center [154, 57] width 37 height 10
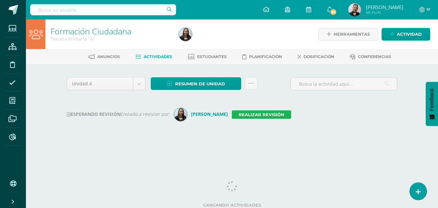
click at [249, 114] on link "Realizar revisión" at bounding box center [261, 114] width 59 height 8
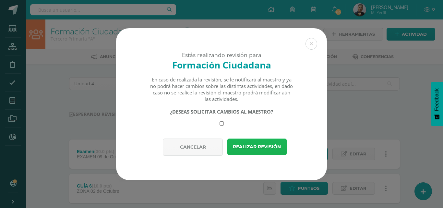
click at [261, 146] on button "Realizar revisión" at bounding box center [256, 146] width 59 height 17
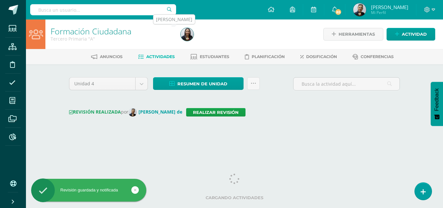
click at [185, 33] on img at bounding box center [187, 34] width 13 height 13
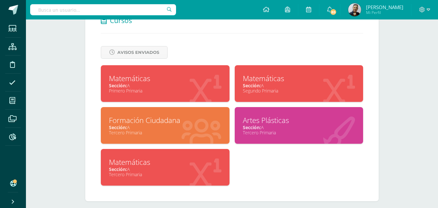
scroll to position [266, 0]
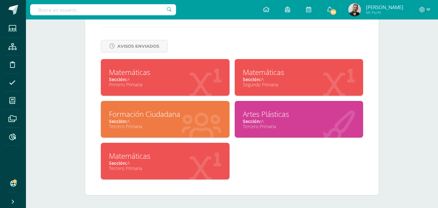
click at [274, 116] on div "Artes Plásticas" at bounding box center [299, 114] width 113 height 10
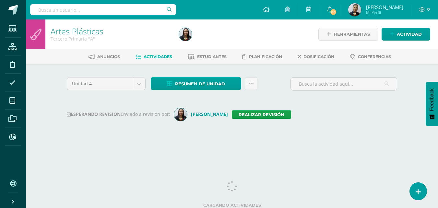
click at [156, 57] on span "Actividades" at bounding box center [158, 56] width 29 height 5
click at [220, 56] on span "Estudiantes" at bounding box center [212, 56] width 30 height 5
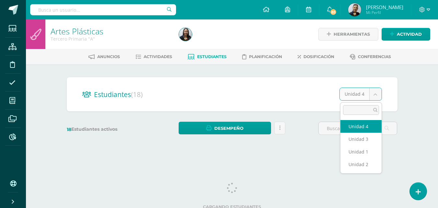
click at [376, 94] on body "Estudiantes Estructura Disciplina Asistencia Mis cursos Archivos Reportes Sopor…" at bounding box center [219, 77] width 438 height 154
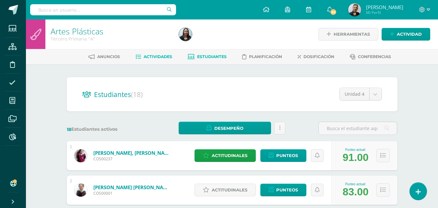
click at [150, 56] on span "Actividades" at bounding box center [158, 56] width 29 height 5
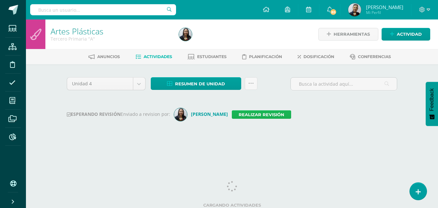
click at [260, 114] on link "Realizar revisión" at bounding box center [261, 114] width 59 height 8
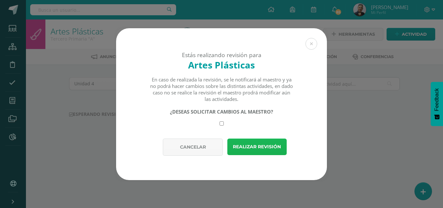
click at [262, 148] on button "Realizar revisión" at bounding box center [256, 146] width 59 height 17
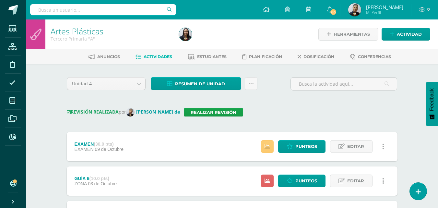
click at [157, 30] on h1 "Artes Plásticas" at bounding box center [111, 31] width 121 height 9
click at [185, 33] on img at bounding box center [185, 34] width 13 height 13
click at [58, 11] on input "text" at bounding box center [103, 9] width 146 height 11
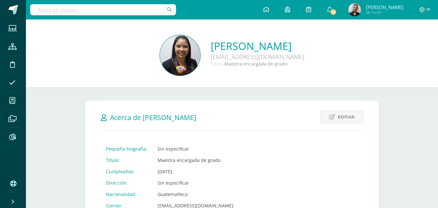
click at [64, 10] on input "text" at bounding box center [103, 9] width 146 height 11
type input "PATRICIA SOSA"
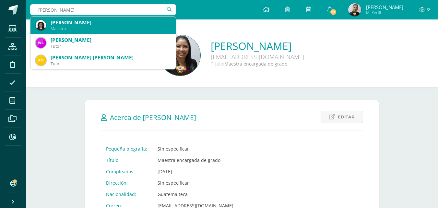
click at [85, 26] on div "Maestro" at bounding box center [111, 29] width 120 height 6
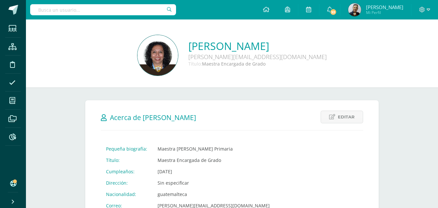
drag, startPoint x: 58, startPoint y: 9, endPoint x: 64, endPoint y: 11, distance: 6.9
click at [60, 9] on input "text" at bounding box center [103, 9] width 146 height 11
click at [42, 10] on input "text" at bounding box center [103, 9] width 146 height 11
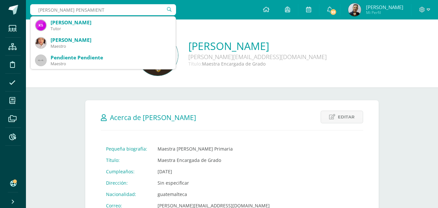
type input "KATHERINE PENSAMIENTO"
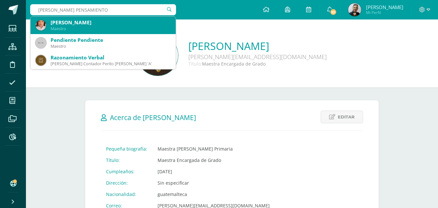
click at [85, 27] on div "Maestro" at bounding box center [111, 29] width 120 height 6
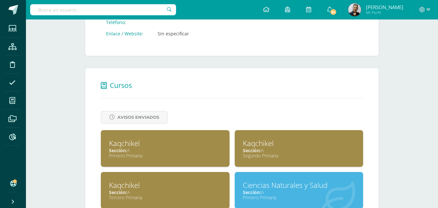
scroll to position [292, 0]
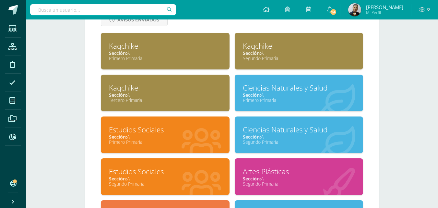
click at [149, 55] on div "Primero Primaria" at bounding box center [165, 58] width 113 height 6
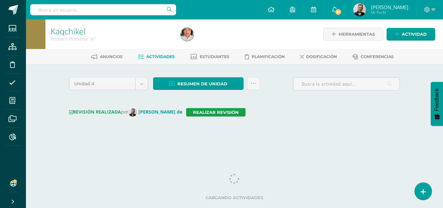
click at [66, 9] on input "text" at bounding box center [103, 9] width 146 height 11
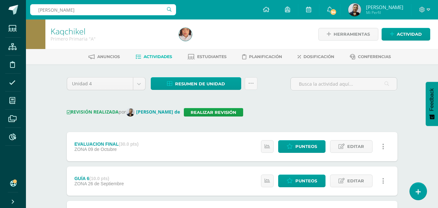
type input "LORENY"
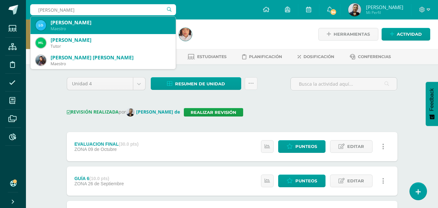
click at [96, 24] on div "Loreny Yudith Martínez García" at bounding box center [111, 22] width 120 height 7
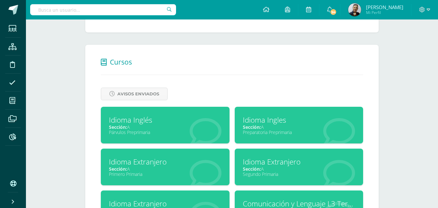
scroll to position [227, 0]
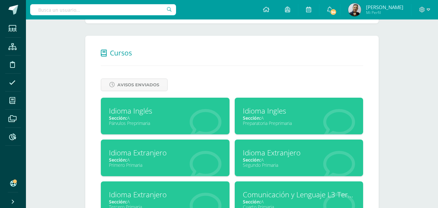
click at [168, 163] on div "Primero Primaria" at bounding box center [165, 165] width 113 height 6
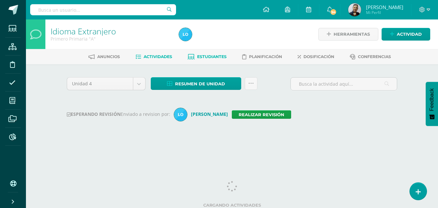
click at [202, 56] on span "Estudiantes" at bounding box center [212, 56] width 30 height 5
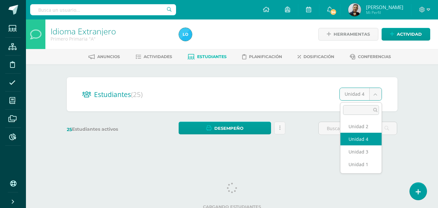
click at [373, 93] on body "Estudiantes Estructura Disciplina Asistencia Mis cursos Archivos Reportes Sopor…" at bounding box center [219, 77] width 438 height 154
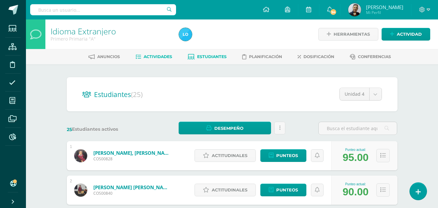
click at [154, 54] on span "Actividades" at bounding box center [158, 56] width 29 height 5
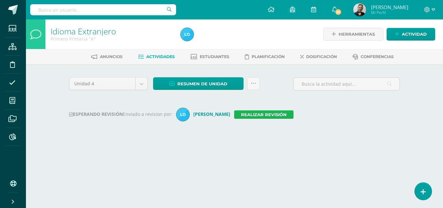
click at [241, 114] on link "Realizar revisión" at bounding box center [263, 114] width 59 height 8
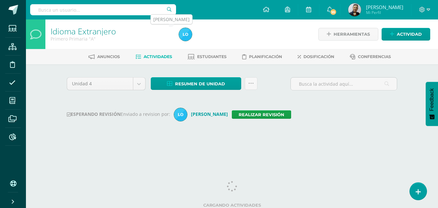
click at [186, 34] on img at bounding box center [185, 34] width 13 height 13
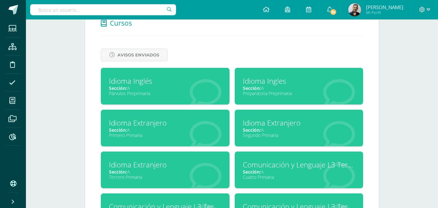
scroll to position [259, 0]
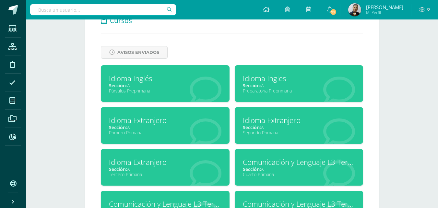
click at [274, 127] on div "Sección: A" at bounding box center [299, 127] width 113 height 6
click at [271, 126] on div "Sección: A" at bounding box center [299, 127] width 113 height 6
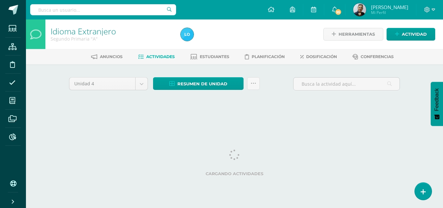
click at [157, 57] on span "Actividades" at bounding box center [160, 56] width 29 height 5
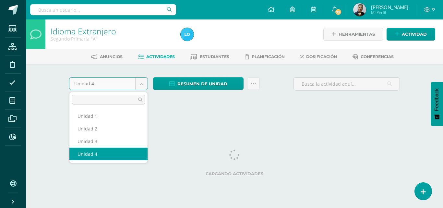
click at [140, 82] on body "Estudiantes Estructura Disciplina Asistencia Mis cursos Archivos Reportes Sopor…" at bounding box center [221, 60] width 443 height 121
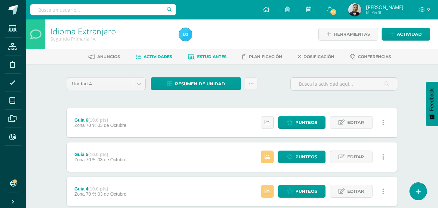
click at [209, 57] on span "Estudiantes" at bounding box center [212, 56] width 30 height 5
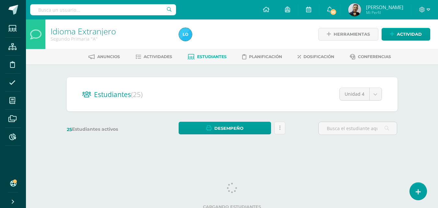
click at [374, 93] on body "Estudiantes Estructura Disciplina Asistencia Mis cursos Archivos Reportes Sopor…" at bounding box center [219, 77] width 438 height 154
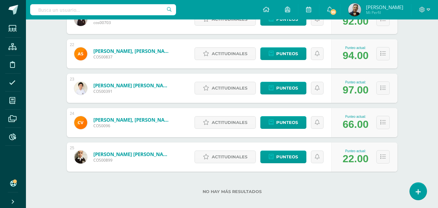
scroll to position [830, 0]
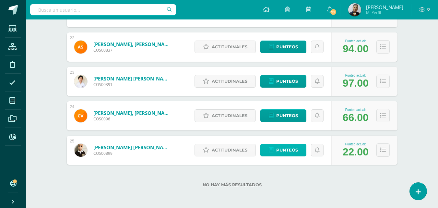
click at [285, 151] on span "Punteos" at bounding box center [287, 150] width 22 height 12
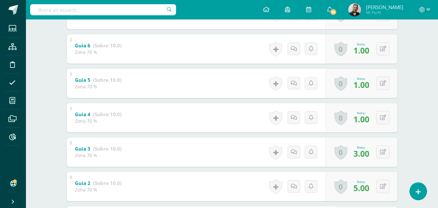
scroll to position [162, 0]
click at [384, 152] on button at bounding box center [382, 151] width 13 height 13
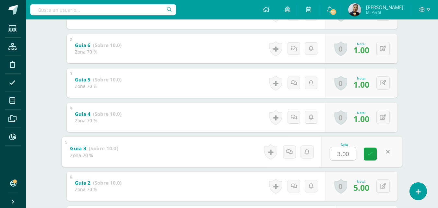
click at [340, 153] on input "3.00" at bounding box center [343, 153] width 26 height 13
type input "5.00"
click at [389, 150] on link at bounding box center [387, 151] width 13 height 13
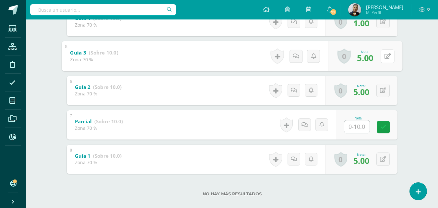
scroll to position [259, 0]
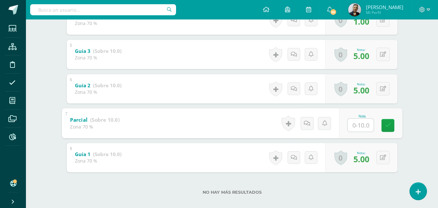
click at [361, 124] on input "text" at bounding box center [361, 124] width 26 height 13
click at [364, 125] on input "text" at bounding box center [361, 124] width 26 height 13
type input "5"
click at [388, 123] on icon at bounding box center [388, 126] width 6 height 6
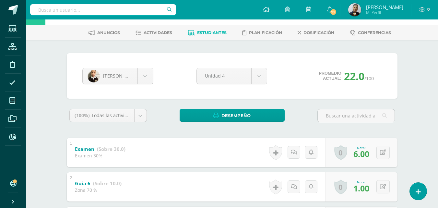
scroll to position [0, 0]
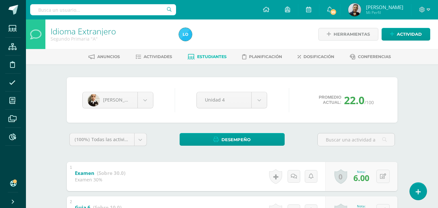
click at [209, 56] on span "Estudiantes" at bounding box center [212, 56] width 30 height 5
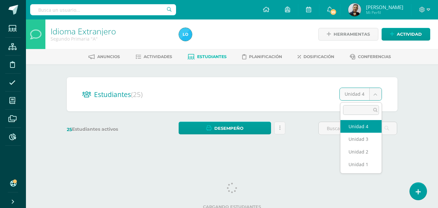
click at [376, 93] on body "Estudiantes Estructura Disciplina Asistencia Mis cursos Archivos Reportes Sopor…" at bounding box center [219, 77] width 438 height 154
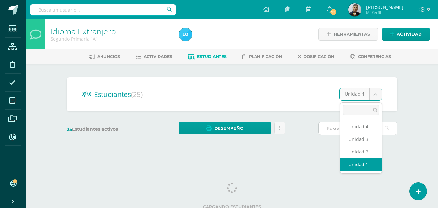
click at [373, 126] on input "text" at bounding box center [358, 128] width 78 height 13
click at [370, 126] on input "text" at bounding box center [358, 128] width 78 height 13
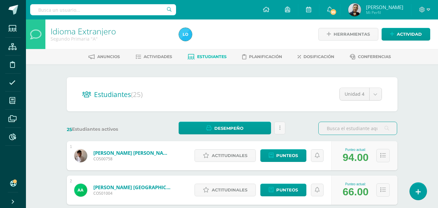
click at [371, 126] on input "text" at bounding box center [358, 128] width 78 height 13
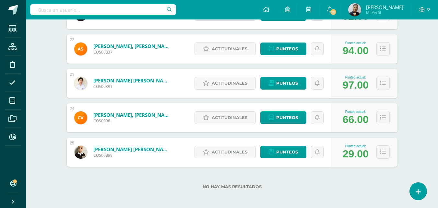
scroll to position [830, 0]
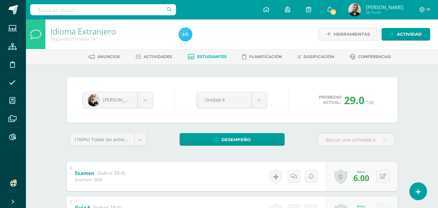
click at [75, 9] on input "text" at bounding box center [103, 9] width 146 height 11
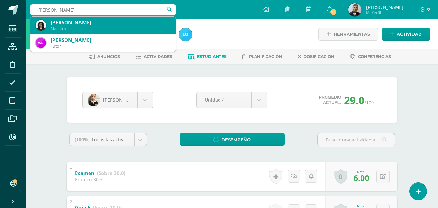
type input "[PERSON_NAME]"
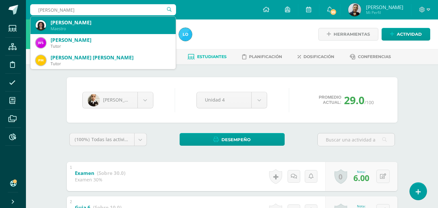
drag, startPoint x: 149, startPoint y: 22, endPoint x: 164, endPoint y: 20, distance: 15.4
click at [154, 22] on div "[PERSON_NAME]" at bounding box center [111, 22] width 120 height 7
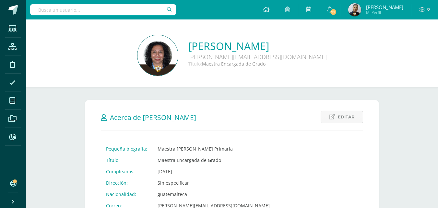
click at [75, 9] on input "text" at bounding box center [103, 9] width 146 height 11
type input "K"
type input "AMY"
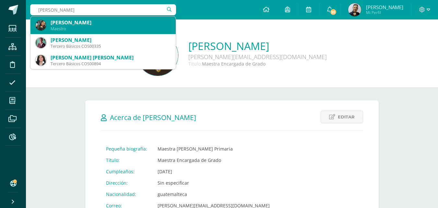
click at [108, 24] on div "Amy Martinez" at bounding box center [111, 22] width 120 height 7
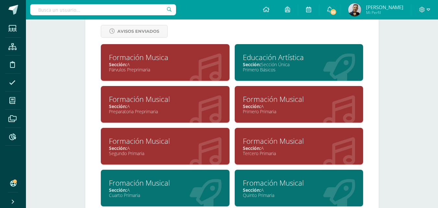
scroll to position [292, 0]
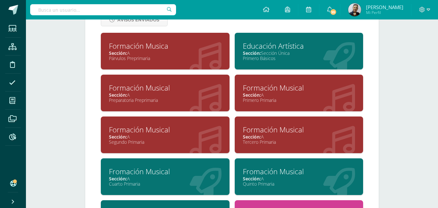
click at [253, 94] on span "Sección:" at bounding box center [252, 95] width 18 height 6
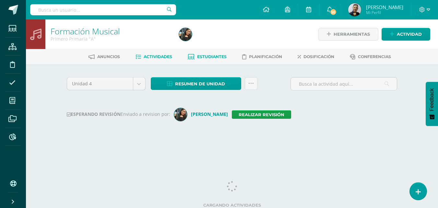
click at [206, 56] on span "Estudiantes" at bounding box center [212, 56] width 30 height 5
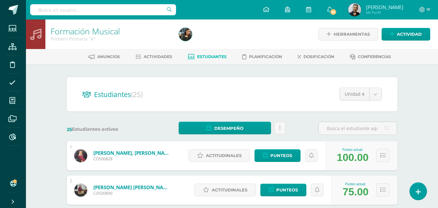
click at [197, 56] on span "Estudiantes" at bounding box center [212, 56] width 30 height 5
click at [161, 56] on span "Actividades" at bounding box center [158, 56] width 29 height 5
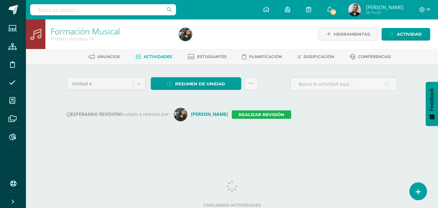
click at [244, 114] on link "Realizar revisión" at bounding box center [261, 114] width 59 height 8
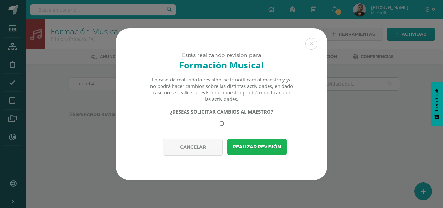
click at [243, 144] on button "Realizar revisión" at bounding box center [256, 146] width 59 height 17
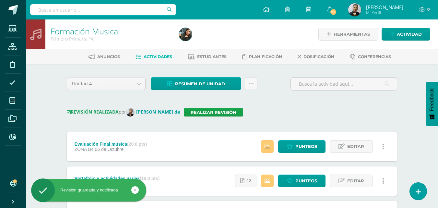
click at [46, 10] on input "text" at bounding box center [103, 9] width 146 height 11
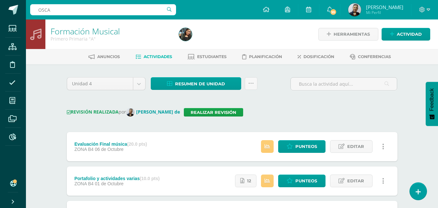
type input "[PERSON_NAME]"
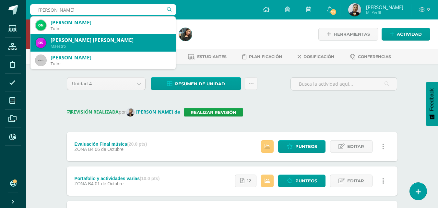
click at [90, 42] on div "[PERSON_NAME] [PERSON_NAME]" at bounding box center [111, 40] width 120 height 7
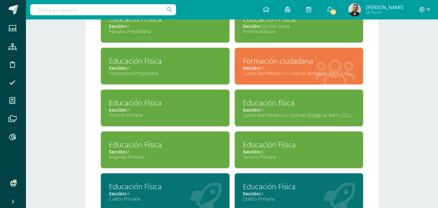
scroll to position [324, 0]
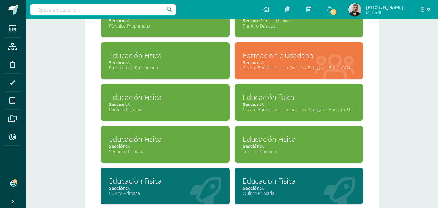
click at [155, 103] on div "Sección: A" at bounding box center [165, 104] width 113 height 6
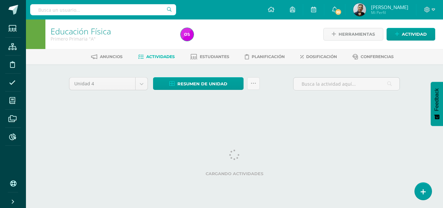
click at [157, 57] on span "Actividades" at bounding box center [160, 56] width 29 height 5
click at [211, 56] on span "Estudiantes" at bounding box center [215, 56] width 30 height 5
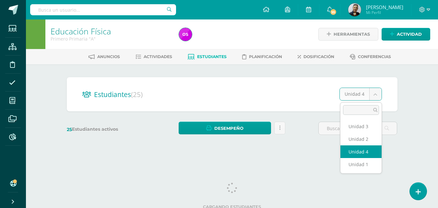
click at [376, 93] on body "Estudiantes Estructura Disciplina Asistencia Mis cursos Archivos Reportes Sopor…" at bounding box center [219, 77] width 438 height 154
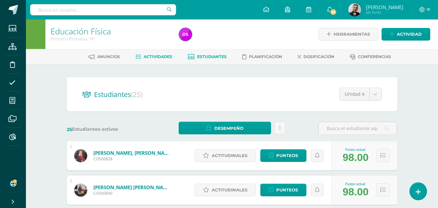
click at [153, 55] on span "Actividades" at bounding box center [158, 56] width 29 height 5
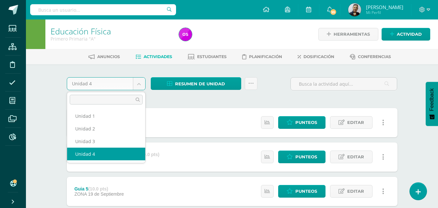
click at [139, 83] on body "Estudiantes Estructura Disciplina Asistencia Mis cursos Archivos Reportes Sopor…" at bounding box center [219, 210] width 438 height 421
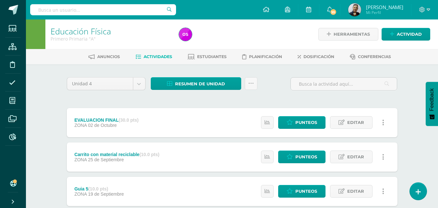
click at [159, 56] on span "Actividades" at bounding box center [158, 56] width 29 height 5
click at [121, 9] on input "text" at bounding box center [103, 9] width 146 height 11
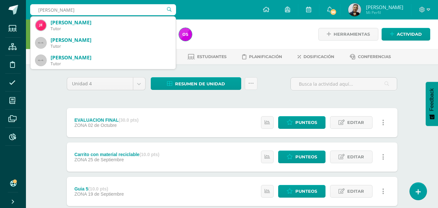
type input "[PERSON_NAME]"
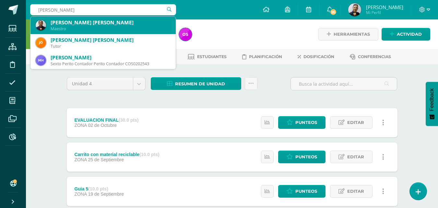
click at [92, 27] on div "Maestro" at bounding box center [111, 29] width 120 height 6
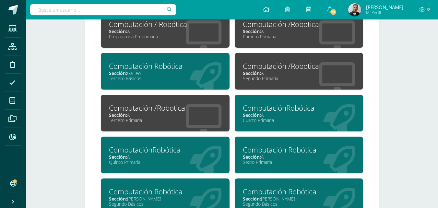
scroll to position [292, 0]
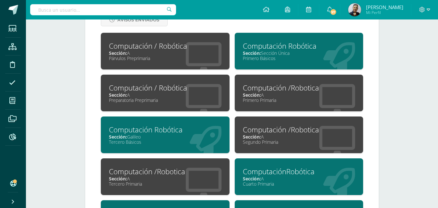
click at [258, 94] on span "Sección:" at bounding box center [252, 95] width 18 height 6
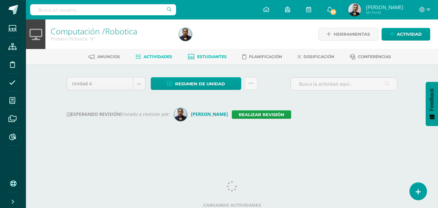
click at [206, 56] on span "Estudiantes" at bounding box center [212, 56] width 30 height 5
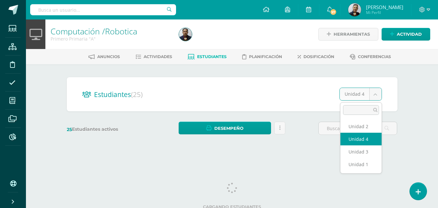
click at [374, 95] on body "Estudiantes Estructura Disciplina Asistencia Mis cursos Archivos Reportes Sopor…" at bounding box center [219, 77] width 438 height 154
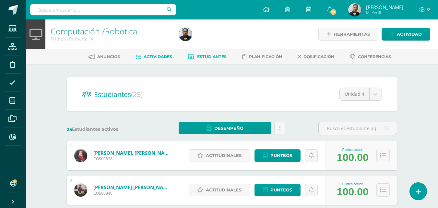
click at [158, 55] on span "Actividades" at bounding box center [158, 56] width 29 height 5
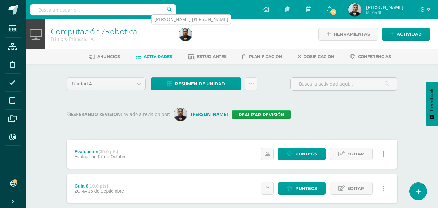
click at [187, 35] on img at bounding box center [185, 34] width 13 height 13
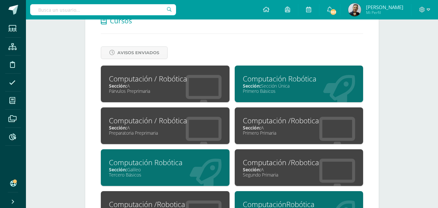
scroll to position [259, 0]
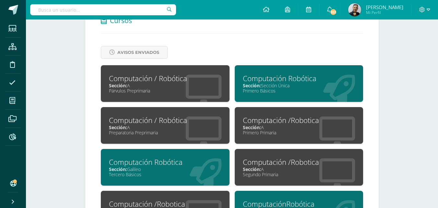
click at [261, 166] on span "Sección:" at bounding box center [252, 169] width 18 height 6
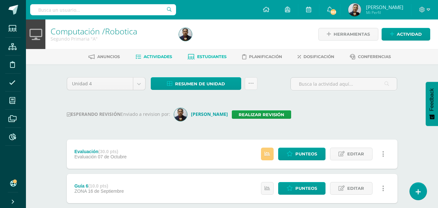
click at [207, 56] on span "Estudiantes" at bounding box center [212, 56] width 30 height 5
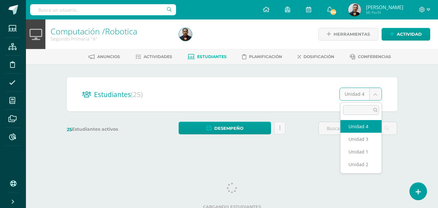
click at [377, 94] on body "Estudiantes Estructura Disciplina Asistencia Mis cursos Archivos Reportes Sopor…" at bounding box center [219, 77] width 438 height 154
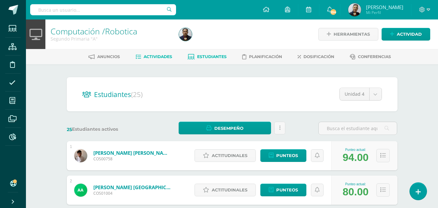
click at [158, 56] on span "Actividades" at bounding box center [158, 56] width 29 height 5
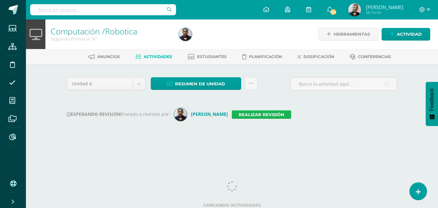
click at [243, 115] on link "Realizar revisión" at bounding box center [261, 114] width 59 height 8
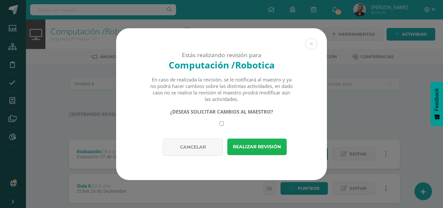
click at [246, 147] on button "Realizar revisión" at bounding box center [256, 146] width 59 height 17
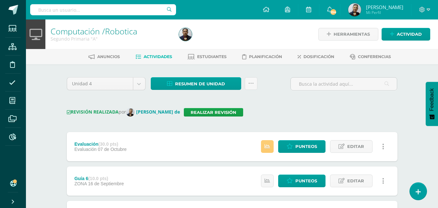
click at [44, 8] on input "text" at bounding box center [103, 9] width 146 height 11
type input "LORENY"
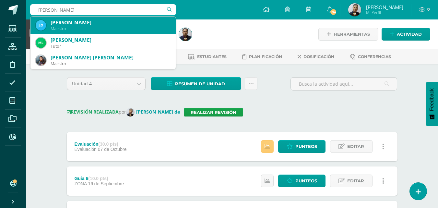
click at [61, 24] on div "Loreny Yudith Martínez García" at bounding box center [111, 22] width 120 height 7
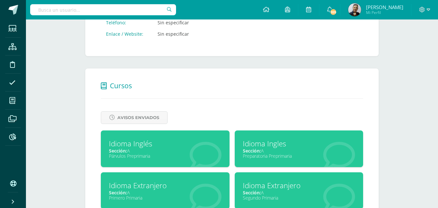
scroll to position [259, 0]
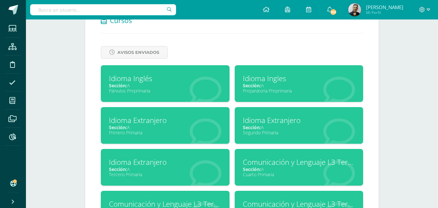
click at [268, 127] on div "Sección: A" at bounding box center [299, 127] width 113 height 6
click at [268, 125] on div "Idioma Extranjero" at bounding box center [299, 120] width 113 height 10
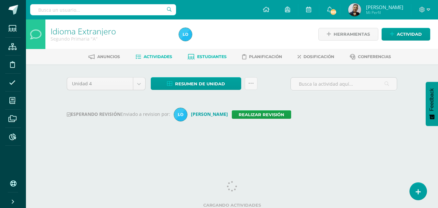
click at [212, 55] on span "Estudiantes" at bounding box center [212, 56] width 30 height 5
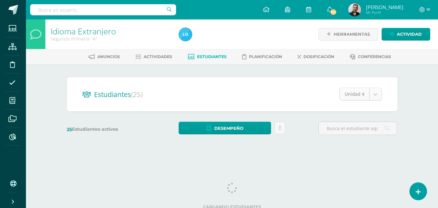
click at [374, 95] on body "Estudiantes Estructura Disciplina Asistencia Mis cursos Archivos Reportes Sopor…" at bounding box center [219, 77] width 438 height 154
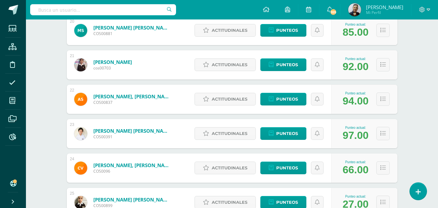
scroll to position [811, 0]
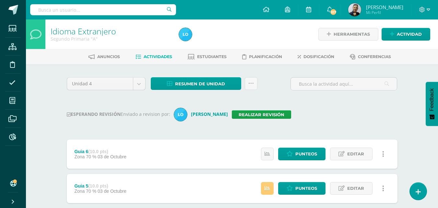
click at [86, 10] on input "text" at bounding box center [103, 9] width 146 height 11
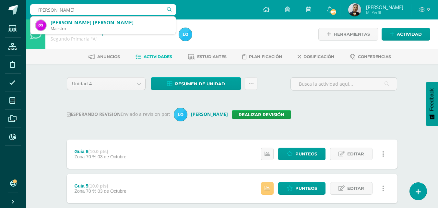
type input "OSCAR DEL AGUILA"
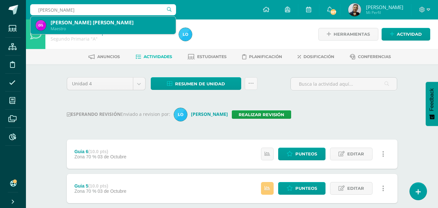
click at [84, 23] on div "Oscar Alfonso del Aguila Chiroy" at bounding box center [111, 22] width 120 height 7
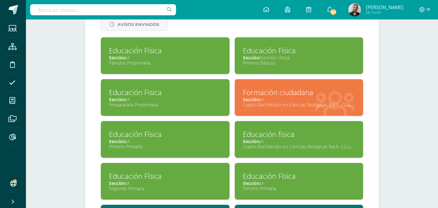
scroll to position [324, 0]
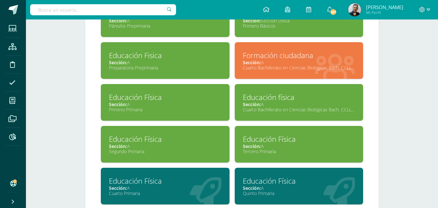
click at [165, 145] on div "Sección: A" at bounding box center [165, 146] width 113 height 6
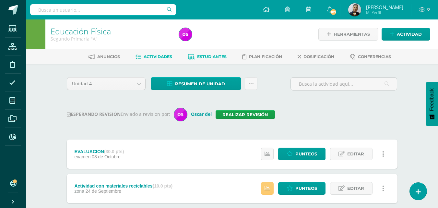
click at [216, 55] on span "Estudiantes" at bounding box center [212, 56] width 30 height 5
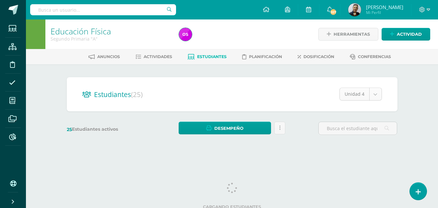
click at [376, 95] on body "Estudiantes Estructura Disciplina Asistencia Mis cursos Archivos Reportes Sopor…" at bounding box center [219, 77] width 438 height 154
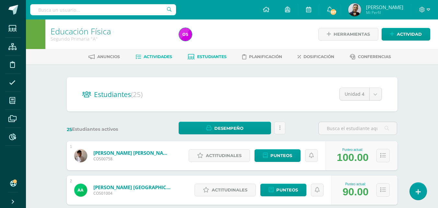
click at [151, 55] on span "Actividades" at bounding box center [158, 56] width 29 height 5
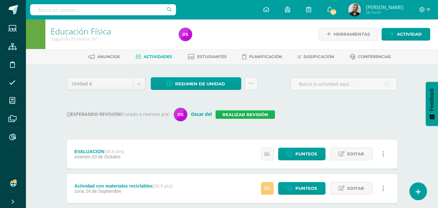
click at [243, 114] on link "Realizar revisión" at bounding box center [245, 114] width 59 height 8
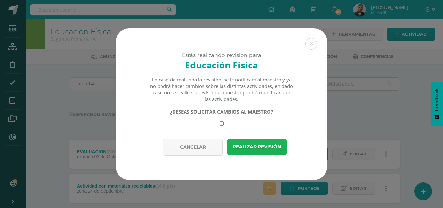
click at [250, 146] on button "Realizar revisión" at bounding box center [256, 146] width 59 height 17
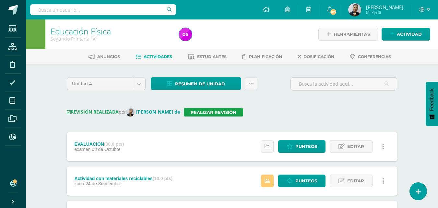
click at [51, 8] on input "text" at bounding box center [103, 9] width 146 height 11
click at [184, 112] on link "Realizar revisión" at bounding box center [213, 112] width 59 height 8
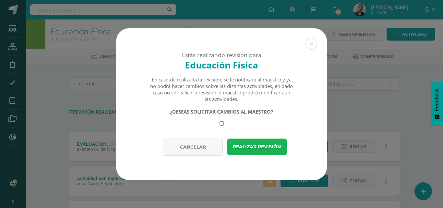
click at [250, 150] on button "Realizar revisión" at bounding box center [256, 146] width 59 height 17
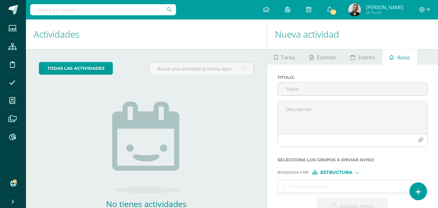
drag, startPoint x: 96, startPoint y: 10, endPoint x: 100, endPoint y: 7, distance: 4.2
click at [98, 8] on input "text" at bounding box center [103, 9] width 146 height 11
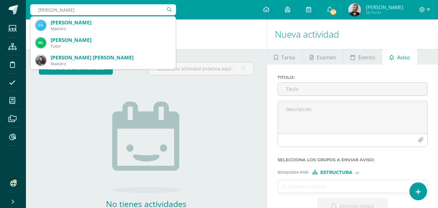
type input "LORENY"
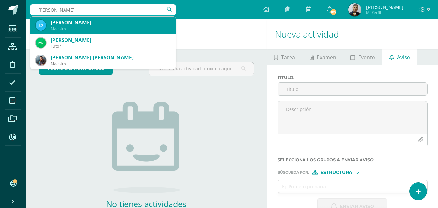
click at [125, 24] on div "[PERSON_NAME]" at bounding box center [111, 22] width 120 height 7
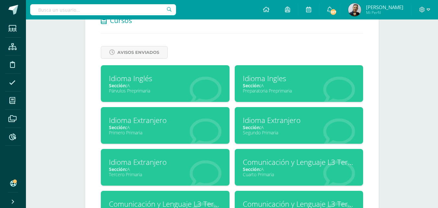
scroll to position [292, 0]
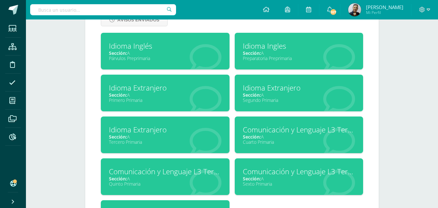
click at [253, 91] on div "Idioma Extranjero" at bounding box center [299, 88] width 113 height 10
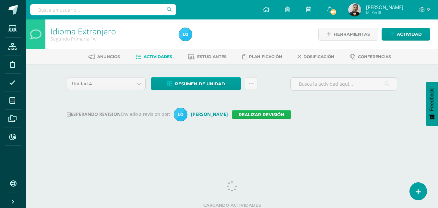
click at [245, 113] on link "Realizar revisión" at bounding box center [261, 114] width 59 height 8
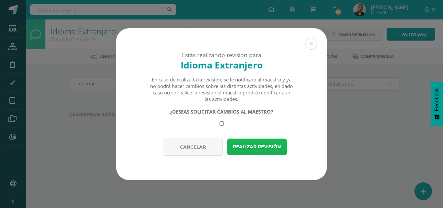
click at [253, 144] on button "Realizar revisión" at bounding box center [256, 146] width 59 height 17
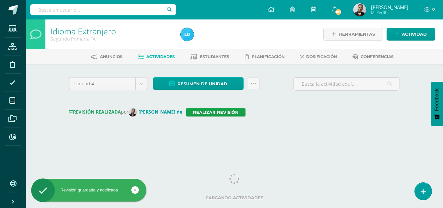
click at [71, 8] on input "text" at bounding box center [103, 9] width 146 height 11
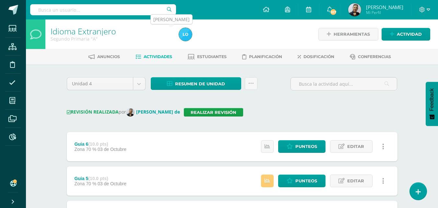
click at [182, 34] on img at bounding box center [185, 34] width 13 height 13
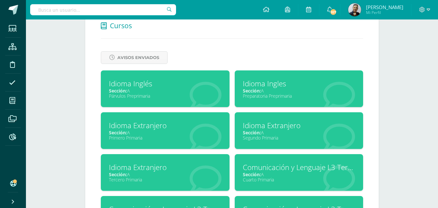
scroll to position [259, 0]
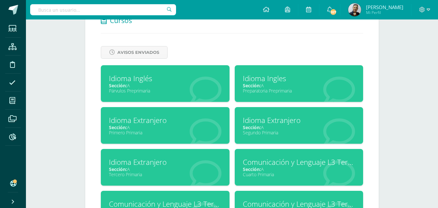
click at [146, 168] on div "Sección: A" at bounding box center [165, 169] width 113 height 6
click at [146, 169] on div "Sección: A" at bounding box center [165, 169] width 113 height 6
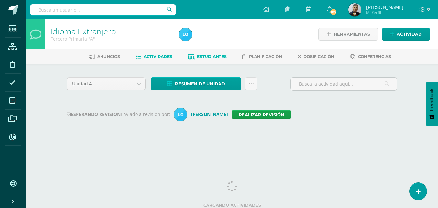
click at [207, 56] on span "Estudiantes" at bounding box center [212, 56] width 30 height 5
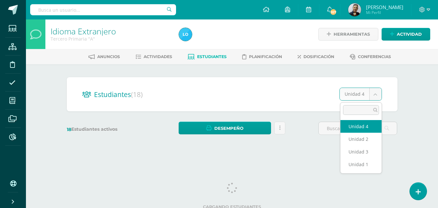
click at [375, 94] on body "Estudiantes Estructura Disciplina Asistencia Mis cursos Archivos Reportes Sopor…" at bounding box center [219, 77] width 438 height 154
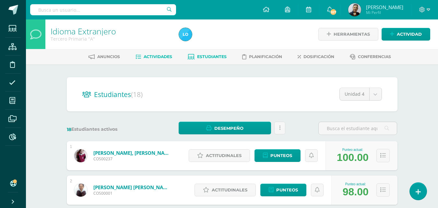
click at [159, 56] on span "Actividades" at bounding box center [158, 56] width 29 height 5
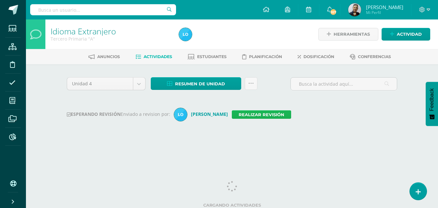
click at [238, 114] on link "Realizar revisión" at bounding box center [261, 114] width 59 height 8
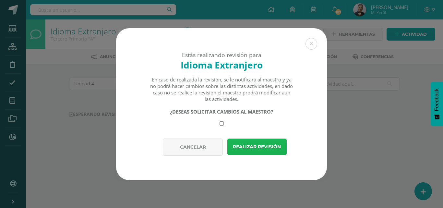
click at [243, 144] on button "Realizar revisión" at bounding box center [256, 146] width 59 height 17
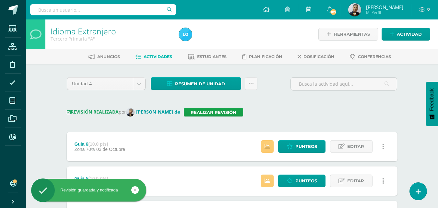
click at [74, 10] on input "text" at bounding box center [103, 9] width 146 height 11
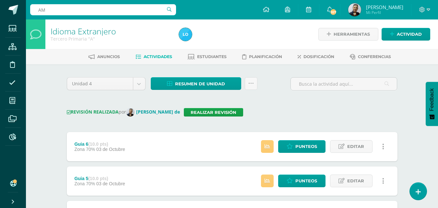
type input "[PERSON_NAME]"
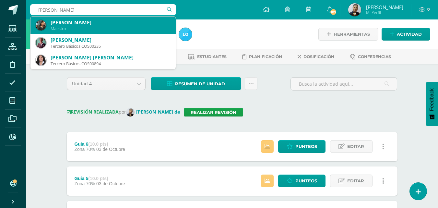
click at [72, 24] on div "[PERSON_NAME]" at bounding box center [111, 22] width 120 height 7
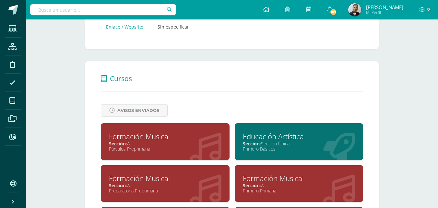
scroll to position [259, 0]
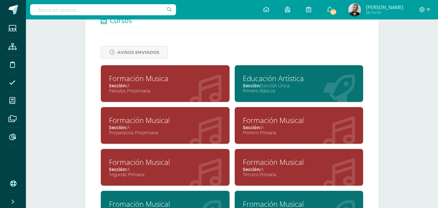
click at [254, 165] on div "Formación Musical" at bounding box center [299, 162] width 113 height 10
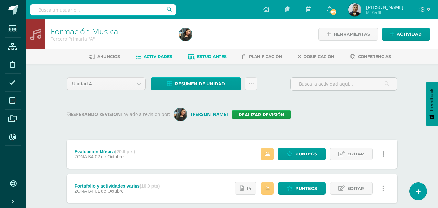
click at [207, 55] on span "Estudiantes" at bounding box center [212, 56] width 30 height 5
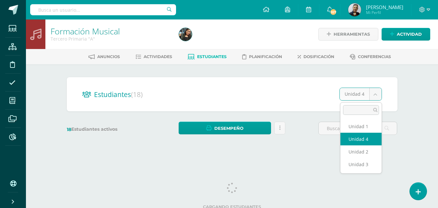
click at [374, 94] on body "Estudiantes Estructura Disciplina Asistencia Mis cursos Archivos Reportes Sopor…" at bounding box center [219, 77] width 438 height 154
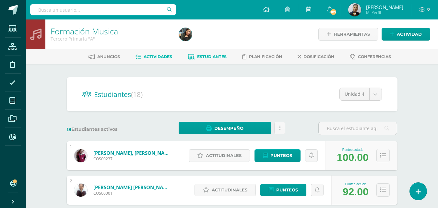
click at [160, 57] on span "Actividades" at bounding box center [158, 56] width 29 height 5
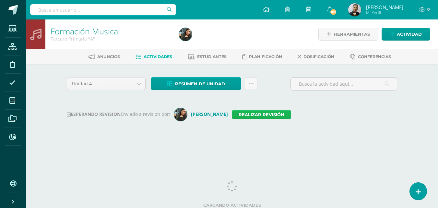
click at [263, 113] on link "Realizar revisión" at bounding box center [261, 114] width 59 height 8
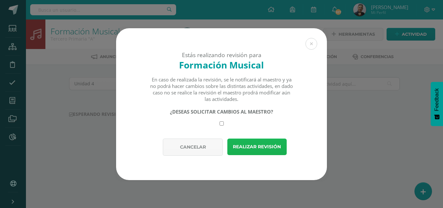
click at [253, 146] on button "Realizar revisión" at bounding box center [256, 146] width 59 height 17
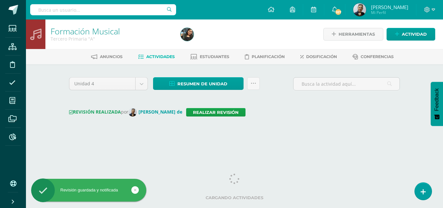
click at [59, 11] on input "text" at bounding box center [103, 9] width 146 height 11
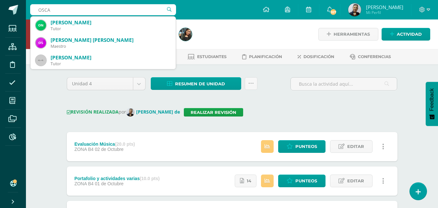
type input "OSCAR"
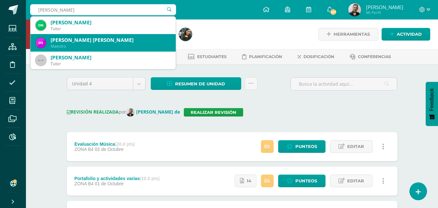
click at [109, 42] on div "Oscar Alfonso del Aguila Chiroy" at bounding box center [111, 40] width 120 height 7
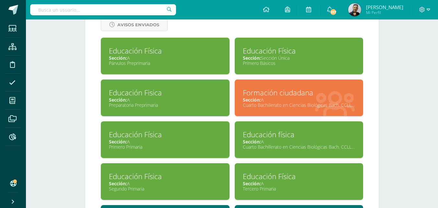
scroll to position [324, 0]
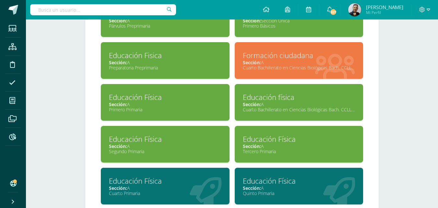
click at [269, 145] on div "Sección: A" at bounding box center [299, 146] width 113 height 6
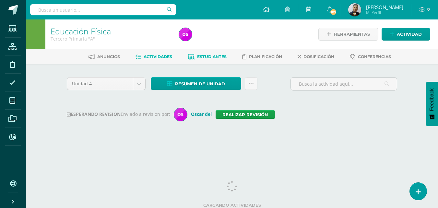
click at [214, 55] on span "Estudiantes" at bounding box center [212, 56] width 30 height 5
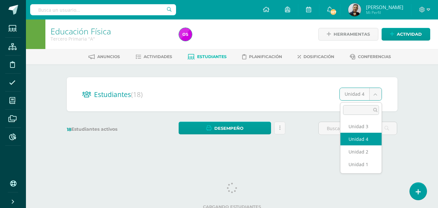
click at [374, 93] on body "Estudiantes Estructura Disciplina Asistencia Mis cursos Archivos Reportes Sopor…" at bounding box center [219, 77] width 438 height 154
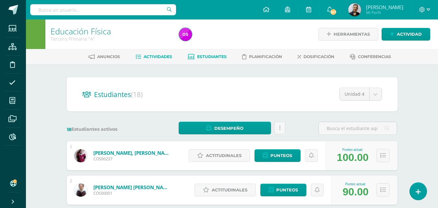
click at [158, 56] on span "Actividades" at bounding box center [158, 56] width 29 height 5
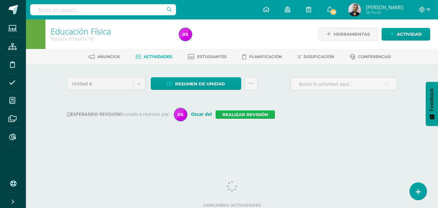
click at [266, 115] on link "Realizar revisión" at bounding box center [245, 114] width 59 height 8
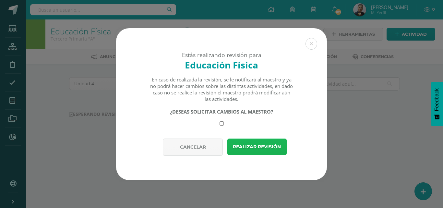
click at [260, 145] on button "Realizar revisión" at bounding box center [256, 146] width 59 height 17
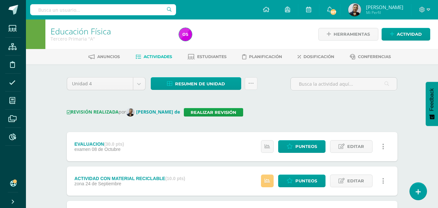
click at [56, 10] on input "text" at bounding box center [103, 9] width 146 height 11
type input "JONATHA"
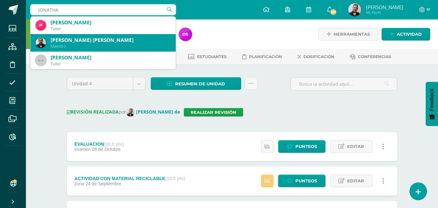
click at [67, 40] on div "Jonatan Bernino Mejía Franco" at bounding box center [111, 40] width 120 height 7
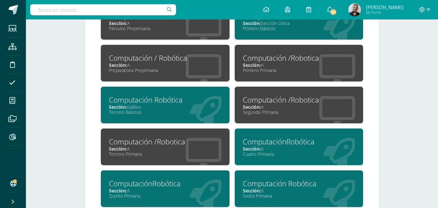
scroll to position [324, 0]
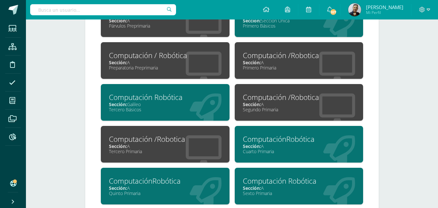
click at [144, 147] on div "Sección: A" at bounding box center [165, 146] width 113 height 6
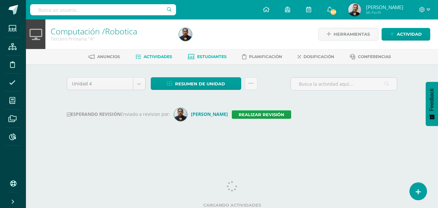
click at [214, 56] on span "Estudiantes" at bounding box center [212, 56] width 30 height 5
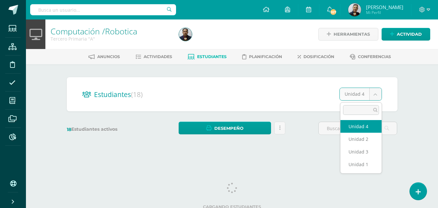
click at [374, 94] on body "Estudiantes Estructura Disciplina Asistencia Mis cursos Archivos Reportes Sopor…" at bounding box center [219, 77] width 438 height 154
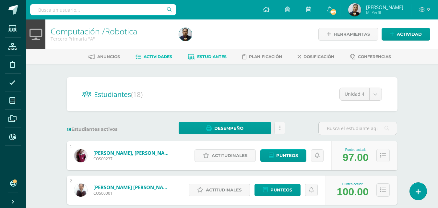
click at [153, 56] on span "Actividades" at bounding box center [158, 56] width 29 height 5
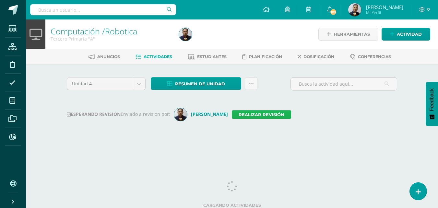
click at [248, 115] on link "Realizar revisión" at bounding box center [261, 114] width 59 height 8
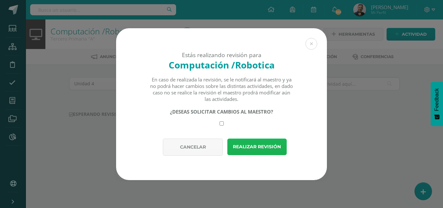
click at [239, 146] on button "Realizar revisión" at bounding box center [256, 146] width 59 height 17
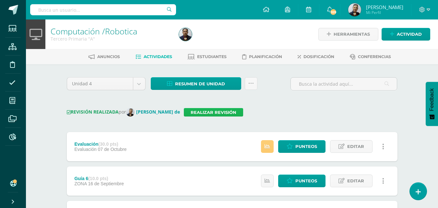
click at [203, 112] on link "Realizar revisión" at bounding box center [213, 112] width 59 height 8
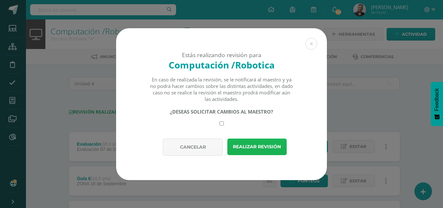
click at [246, 147] on button "Realizar revisión" at bounding box center [256, 146] width 59 height 17
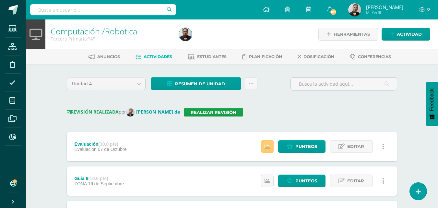
click at [63, 11] on input "text" at bounding box center [103, 9] width 146 height 11
click at [38, 8] on input "text" at bounding box center [103, 9] width 146 height 11
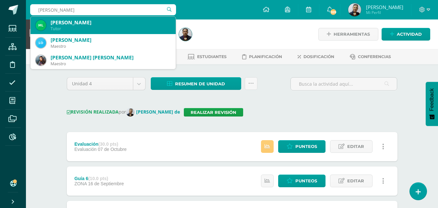
type input "[PERSON_NAME]"
click at [83, 23] on div "[PERSON_NAME]" at bounding box center [111, 22] width 120 height 7
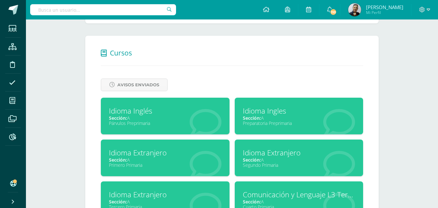
scroll to position [259, 0]
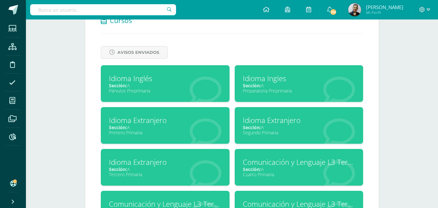
click at [278, 169] on div "Sección: A" at bounding box center [299, 169] width 113 height 6
drag, startPoint x: 278, startPoint y: 169, endPoint x: 258, endPoint y: 172, distance: 20.2
click at [277, 169] on div "Sección: A" at bounding box center [299, 169] width 113 height 6
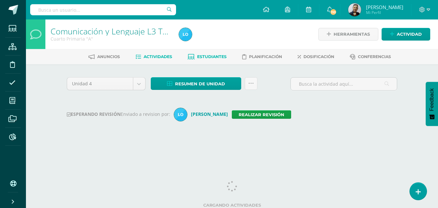
click at [214, 56] on span "Estudiantes" at bounding box center [212, 56] width 30 height 5
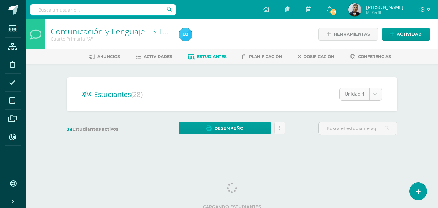
click at [374, 94] on body "Estudiantes Estructura Disciplina Asistencia Mis cursos Archivos Reportes Sopor…" at bounding box center [219, 77] width 438 height 154
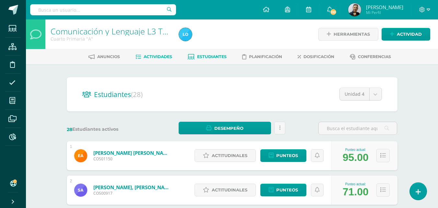
click at [158, 56] on span "Actividades" at bounding box center [158, 56] width 29 height 5
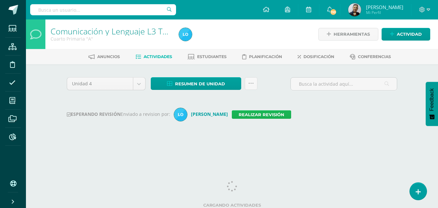
click at [245, 115] on link "Realizar revisión" at bounding box center [261, 114] width 59 height 8
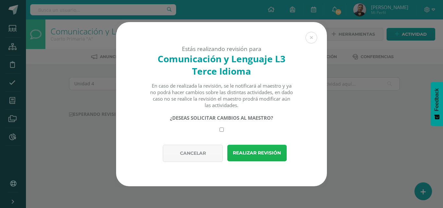
click at [247, 147] on button "Realizar revisión" at bounding box center [256, 153] width 59 height 17
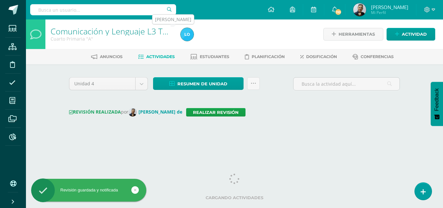
click at [186, 32] on img at bounding box center [187, 34] width 13 height 13
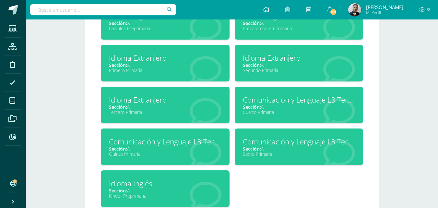
scroll to position [324, 0]
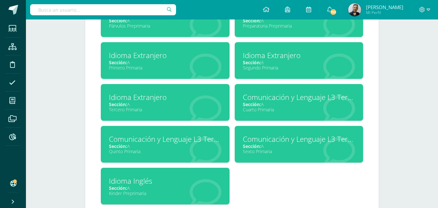
click at [137, 144] on div "Sección: A" at bounding box center [165, 146] width 113 height 6
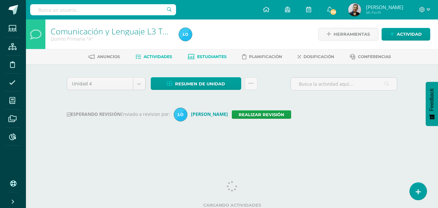
click at [210, 58] on span "Estudiantes" at bounding box center [212, 56] width 30 height 5
click at [209, 57] on span "Estudiantes" at bounding box center [212, 56] width 30 height 5
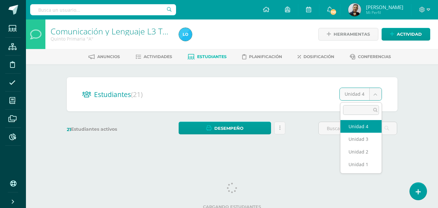
click at [376, 94] on body "Estudiantes Estructura Disciplina Asistencia Mis cursos Archivos Reportes Sopor…" at bounding box center [219, 77] width 438 height 154
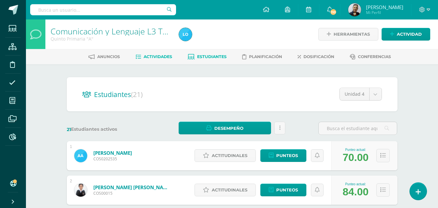
click at [159, 55] on span "Actividades" at bounding box center [158, 56] width 29 height 5
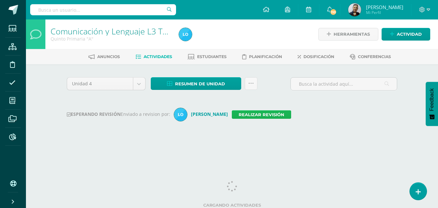
click at [238, 115] on link "Realizar revisión" at bounding box center [261, 114] width 59 height 8
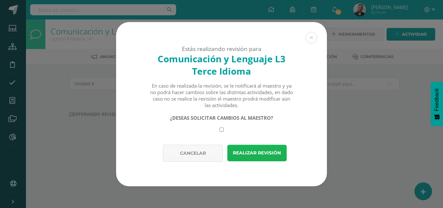
click at [253, 152] on button "Realizar revisión" at bounding box center [256, 153] width 59 height 17
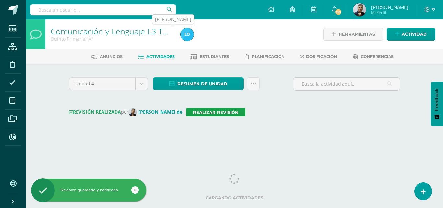
click at [188, 37] on img at bounding box center [187, 34] width 13 height 13
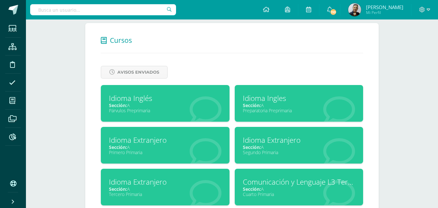
scroll to position [292, 0]
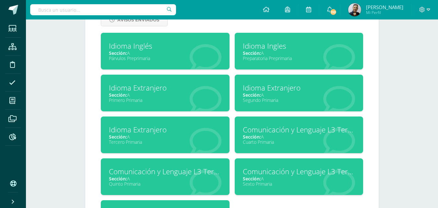
click at [256, 182] on div "Sexto Primaria" at bounding box center [299, 184] width 113 height 6
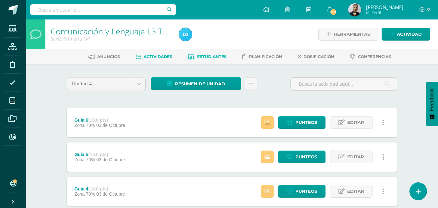
click at [218, 55] on span "Estudiantes" at bounding box center [212, 56] width 30 height 5
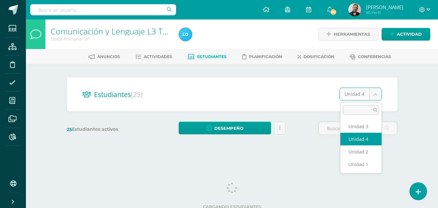
drag, startPoint x: 375, startPoint y: 95, endPoint x: 363, endPoint y: 127, distance: 34.8
click at [375, 94] on body "Estudiantes Estructura Disciplina Asistencia Mis cursos Archivos Reportes Sopor…" at bounding box center [219, 77] width 438 height 154
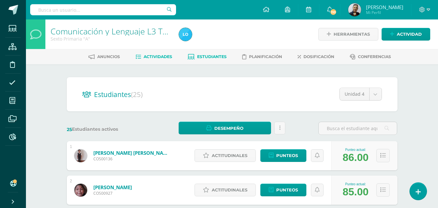
click at [151, 56] on span "Actividades" at bounding box center [158, 56] width 29 height 5
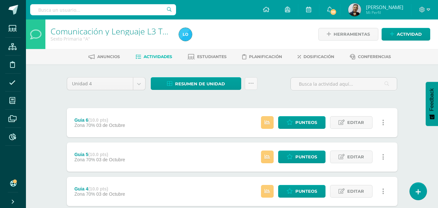
click at [153, 57] on span "Actividades" at bounding box center [158, 56] width 29 height 5
click at [155, 56] on span "Actividades" at bounding box center [158, 56] width 29 height 5
click at [33, 8] on input "text" at bounding box center [103, 9] width 146 height 11
click at [14, 137] on icon at bounding box center [12, 137] width 7 height 6
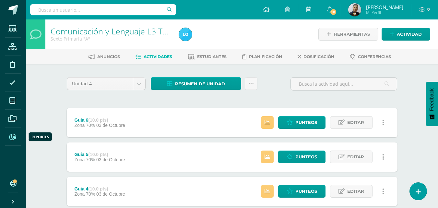
click at [14, 137] on icon at bounding box center [12, 137] width 7 height 6
click at [12, 138] on icon at bounding box center [12, 137] width 7 height 6
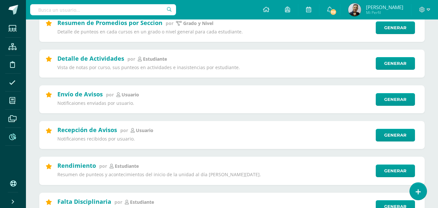
scroll to position [259, 0]
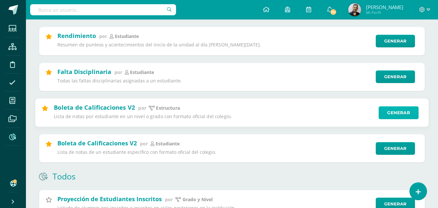
click at [398, 112] on link "Generar" at bounding box center [399, 112] width 40 height 13
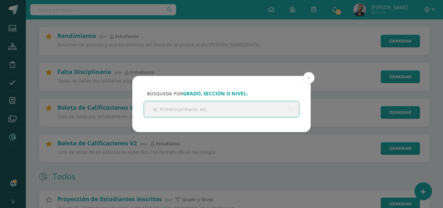
click at [160, 109] on input "text" at bounding box center [221, 109] width 155 height 16
type input "TERCERO"
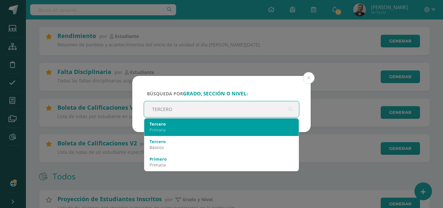
click at [161, 127] on div "Primaria" at bounding box center [221, 130] width 144 height 6
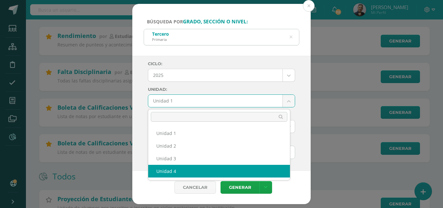
select select "Unidad 4"
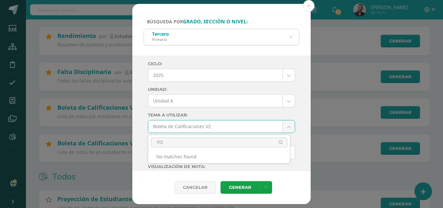
type input "T"
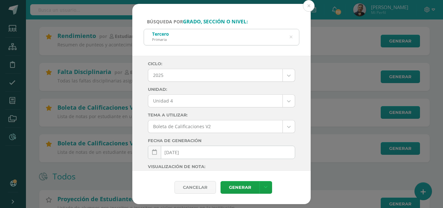
click at [240, 189] on link "Generar" at bounding box center [240, 187] width 39 height 13
drag, startPoint x: 292, startPoint y: 36, endPoint x: 274, endPoint y: 34, distance: 18.0
click at [291, 35] on icon at bounding box center [291, 37] width 3 height 17
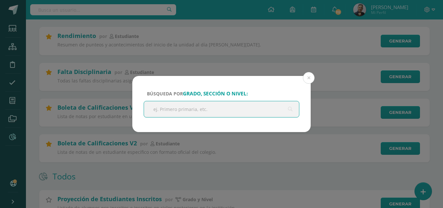
click at [164, 110] on input "text" at bounding box center [221, 109] width 155 height 16
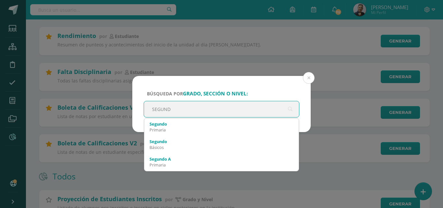
type input "SEGUNDO"
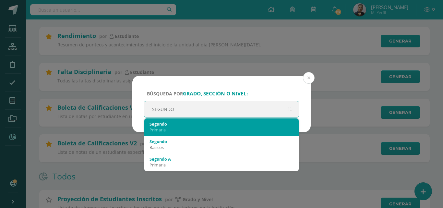
click at [157, 127] on div "Primaria" at bounding box center [221, 130] width 144 height 6
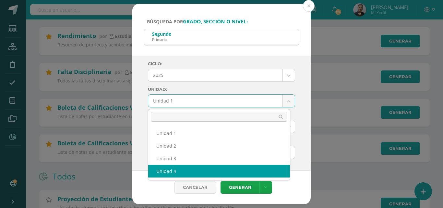
select select "Unidad 4"
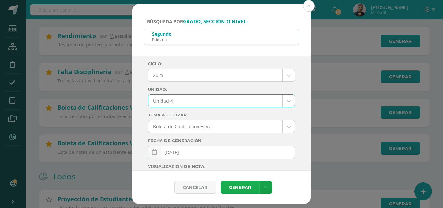
click at [233, 188] on link "Generar" at bounding box center [240, 187] width 39 height 13
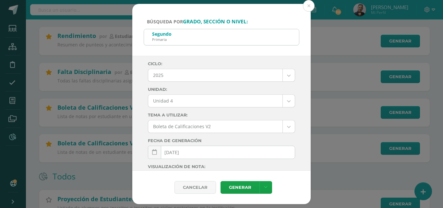
click at [199, 38] on div "Segundo Primaria" at bounding box center [221, 36] width 155 height 15
click at [277, 39] on div "Segundo Primaria" at bounding box center [221, 36] width 155 height 15
drag, startPoint x: 164, startPoint y: 36, endPoint x: 174, endPoint y: 71, distance: 36.3
click at [164, 37] on div "Segundo" at bounding box center [161, 34] width 19 height 6
click at [160, 37] on div "Primaria" at bounding box center [161, 39] width 19 height 5
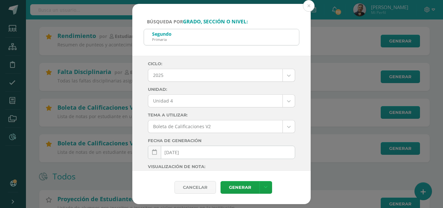
drag, startPoint x: 170, startPoint y: 35, endPoint x: 174, endPoint y: 34, distance: 4.7
click at [171, 35] on div "Segundo" at bounding box center [161, 34] width 19 height 6
click at [174, 34] on div "Segundo Primaria" at bounding box center [221, 36] width 155 height 15
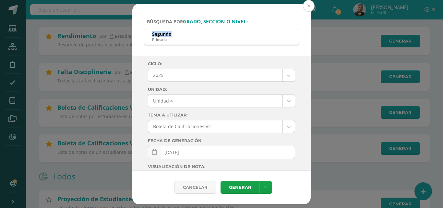
click at [307, 4] on button at bounding box center [309, 6] width 12 height 12
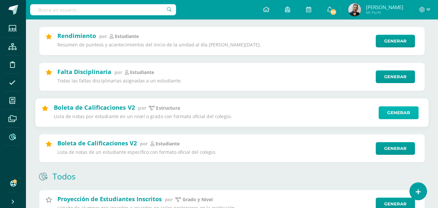
click at [400, 116] on link "Generar" at bounding box center [399, 112] width 40 height 13
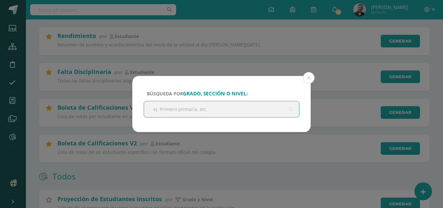
click at [239, 115] on input "text" at bounding box center [221, 109] width 155 height 16
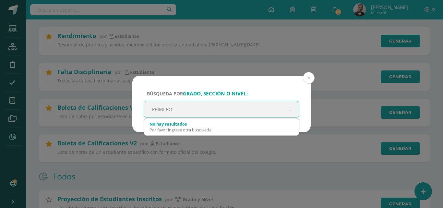
type input "PRIMERO"
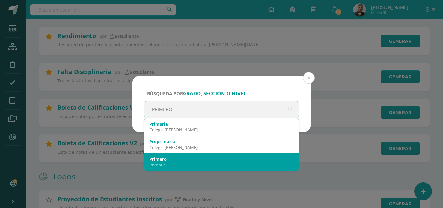
click at [203, 157] on div "Primero" at bounding box center [221, 159] width 144 height 6
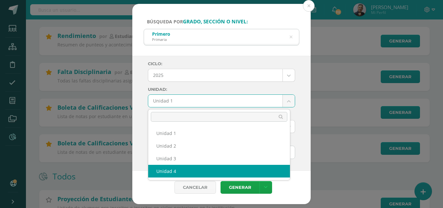
select select "Unidad 4"
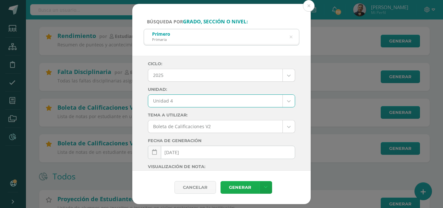
click at [248, 187] on link "Generar" at bounding box center [240, 187] width 39 height 13
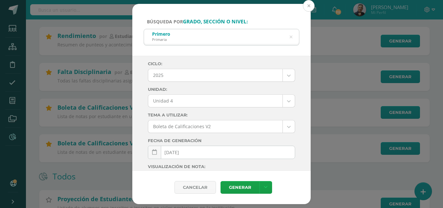
click at [308, 4] on button at bounding box center [309, 6] width 12 height 12
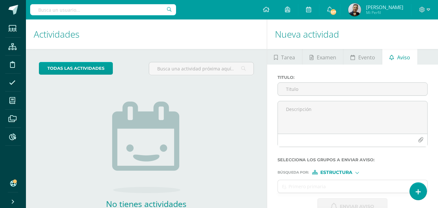
drag, startPoint x: 94, startPoint y: 8, endPoint x: 118, endPoint y: 15, distance: 25.0
click at [95, 8] on input "text" at bounding box center [103, 9] width 146 height 11
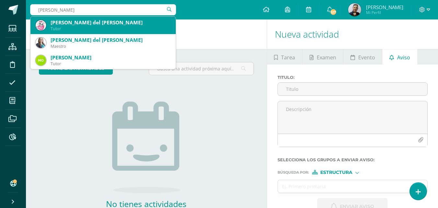
type input "MELANIE SANTIZO"
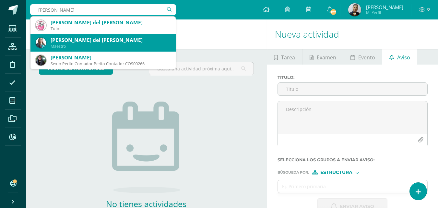
click at [158, 40] on div "Melanie Elubia del Carmen Santizo de Tánchez" at bounding box center [111, 40] width 120 height 7
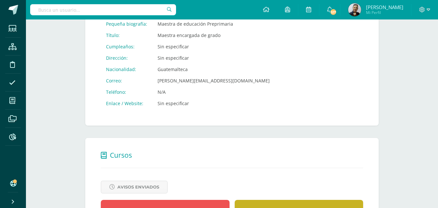
scroll to position [259, 0]
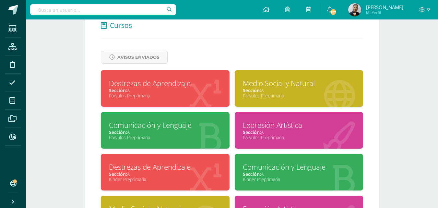
click at [161, 93] on div "Párvulos Preprimaria" at bounding box center [165, 95] width 113 height 6
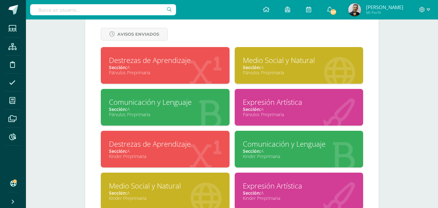
scroll to position [312, 0]
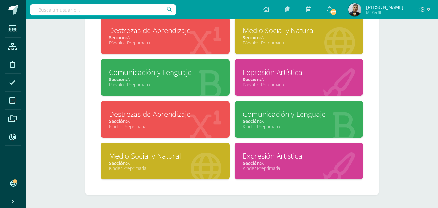
click at [156, 123] on div "Kinder Preprimaria" at bounding box center [165, 126] width 113 height 6
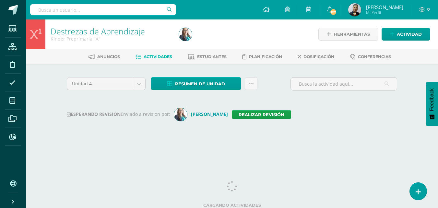
click at [150, 57] on span "Actividades" at bounding box center [158, 56] width 29 height 5
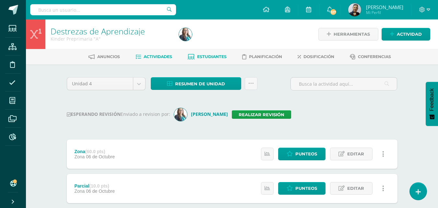
click at [204, 57] on span "Estudiantes" at bounding box center [212, 56] width 30 height 5
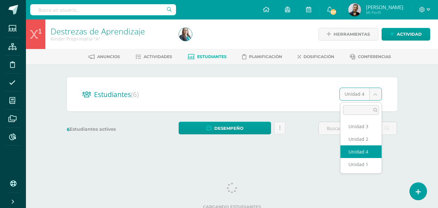
click at [376, 93] on body "Estudiantes Estructura Disciplina Asistencia Mis cursos Archivos Reportes Sopor…" at bounding box center [219, 77] width 438 height 154
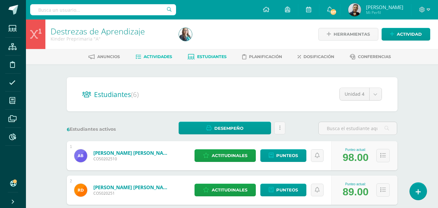
click at [147, 55] on span "Actividades" at bounding box center [158, 56] width 29 height 5
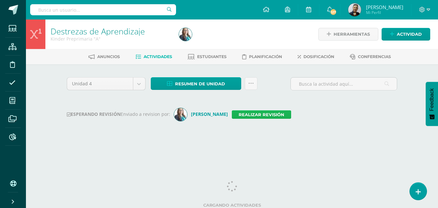
click at [260, 115] on link "Realizar revisión" at bounding box center [261, 114] width 59 height 8
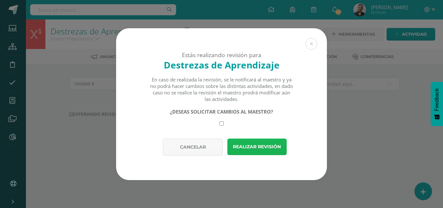
click at [257, 143] on button "Realizar revisión" at bounding box center [256, 146] width 59 height 17
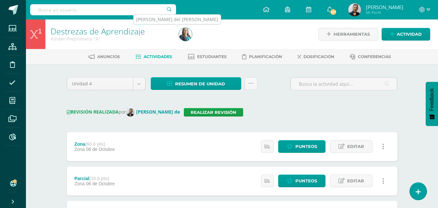
click at [189, 35] on img at bounding box center [185, 34] width 13 height 13
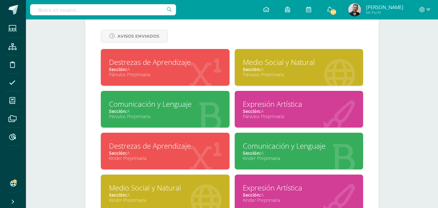
scroll to position [292, 0]
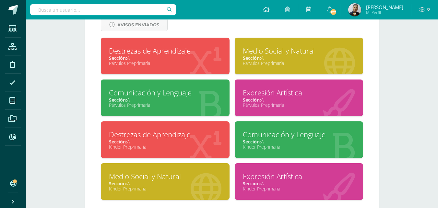
click at [161, 183] on div "Sección: A" at bounding box center [165, 183] width 113 height 6
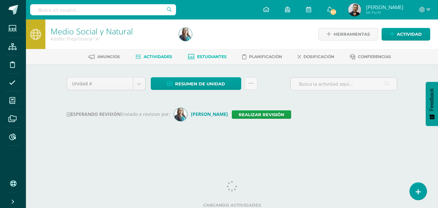
click at [209, 55] on span "Estudiantes" at bounding box center [212, 56] width 30 height 5
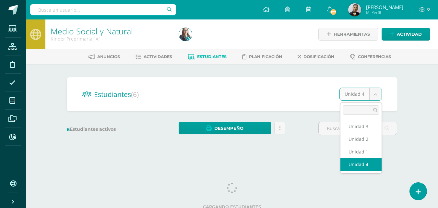
click at [376, 93] on body "Estudiantes Estructura Disciplina Asistencia Mis cursos Archivos Reportes Sopor…" at bounding box center [219, 77] width 438 height 154
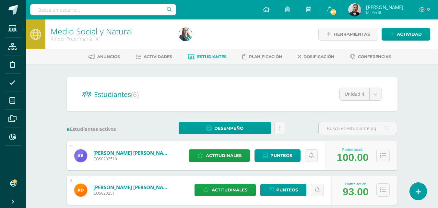
click at [201, 56] on span "Estudiantes" at bounding box center [212, 56] width 30 height 5
click at [153, 54] on link "Actividades" at bounding box center [154, 57] width 37 height 10
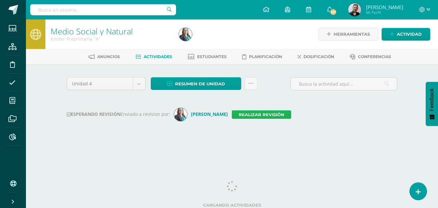
click at [268, 115] on link "Realizar revisión" at bounding box center [261, 114] width 59 height 8
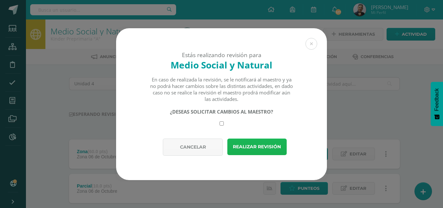
click at [253, 147] on button "Realizar revisión" at bounding box center [256, 146] width 59 height 17
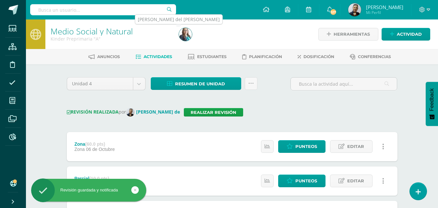
click at [189, 34] on img at bounding box center [185, 34] width 13 height 13
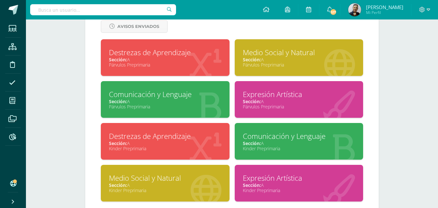
scroll to position [292, 0]
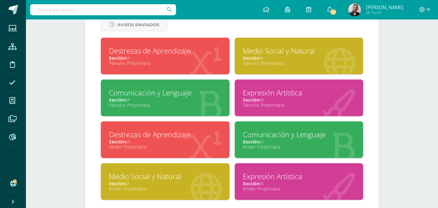
click at [299, 144] on div "Kinder Preprimaria" at bounding box center [299, 147] width 113 height 6
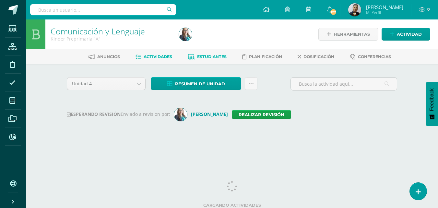
click at [206, 57] on span "Estudiantes" at bounding box center [212, 56] width 30 height 5
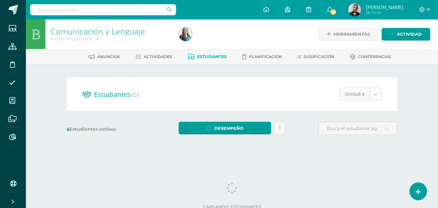
click at [373, 93] on body "Estudiantes Estructura Disciplina Asistencia Mis cursos Archivos Reportes Sopor…" at bounding box center [219, 77] width 438 height 154
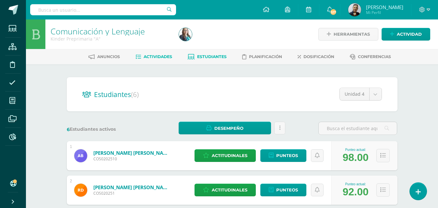
click at [151, 56] on span "Actividades" at bounding box center [158, 56] width 29 height 5
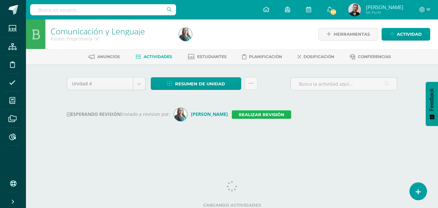
click at [253, 113] on link "Realizar revisión" at bounding box center [261, 114] width 59 height 8
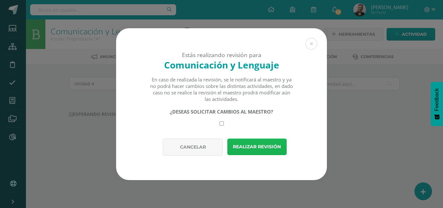
click at [250, 148] on button "Realizar revisión" at bounding box center [256, 146] width 59 height 17
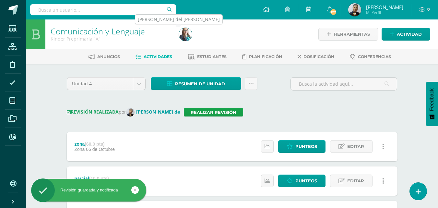
click at [185, 31] on img at bounding box center [185, 34] width 13 height 13
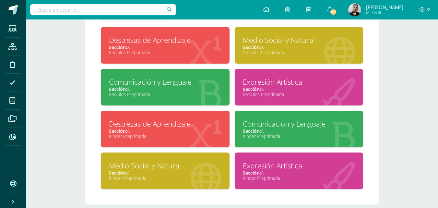
scroll to position [312, 0]
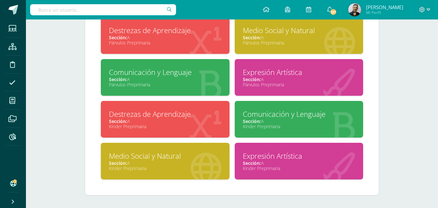
click at [281, 158] on div "Expresión Artística" at bounding box center [299, 156] width 113 height 10
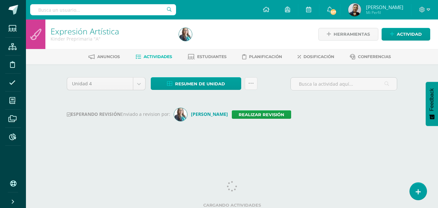
click at [166, 57] on span "Actividades" at bounding box center [158, 56] width 29 height 5
click at [214, 58] on span "Estudiantes" at bounding box center [212, 56] width 30 height 5
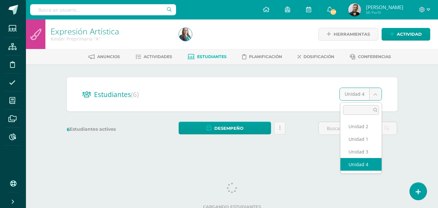
click at [376, 93] on body "Estudiantes Estructura Disciplina Asistencia Mis cursos Archivos Reportes Sopor…" at bounding box center [219, 77] width 438 height 154
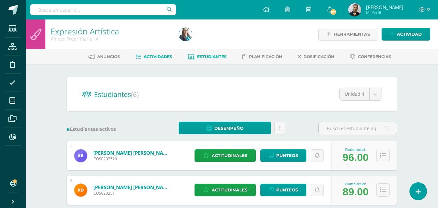
click at [159, 57] on span "Actividades" at bounding box center [158, 56] width 29 height 5
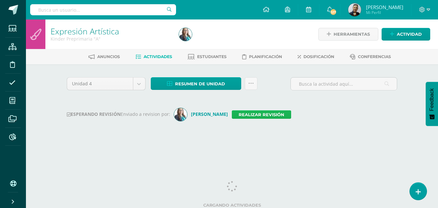
click at [242, 114] on link "Realizar revisión" at bounding box center [261, 114] width 59 height 8
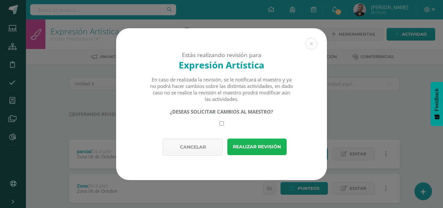
click at [250, 147] on button "Realizar revisión" at bounding box center [256, 146] width 59 height 17
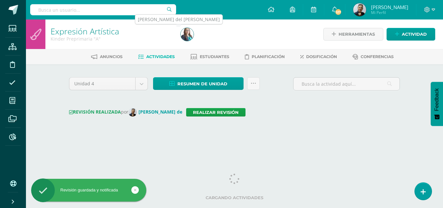
click at [189, 36] on img at bounding box center [187, 34] width 13 height 13
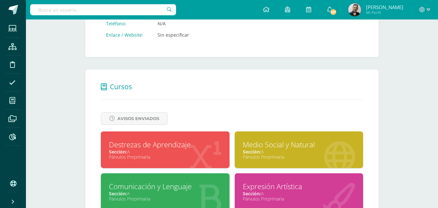
scroll to position [227, 0]
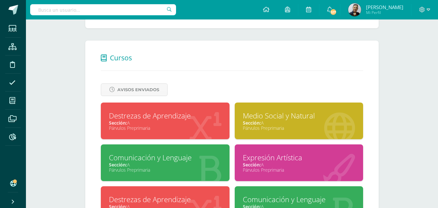
click at [168, 129] on div "Párvulos Preprimaria" at bounding box center [165, 128] width 113 height 6
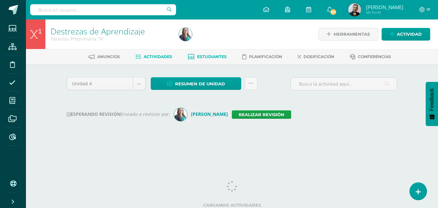
click at [216, 56] on span "Estudiantes" at bounding box center [212, 56] width 30 height 5
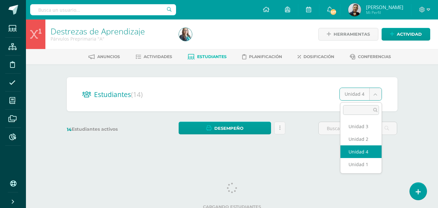
click at [376, 94] on body "Estudiantes Estructura Disciplina Asistencia Mis cursos Archivos Reportes Sopor…" at bounding box center [219, 77] width 438 height 154
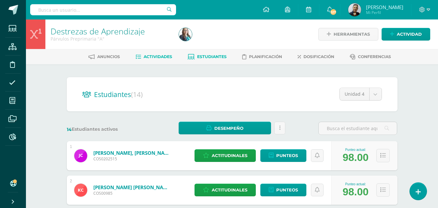
click at [161, 55] on span "Actividades" at bounding box center [158, 56] width 29 height 5
